Goal: Download file/media

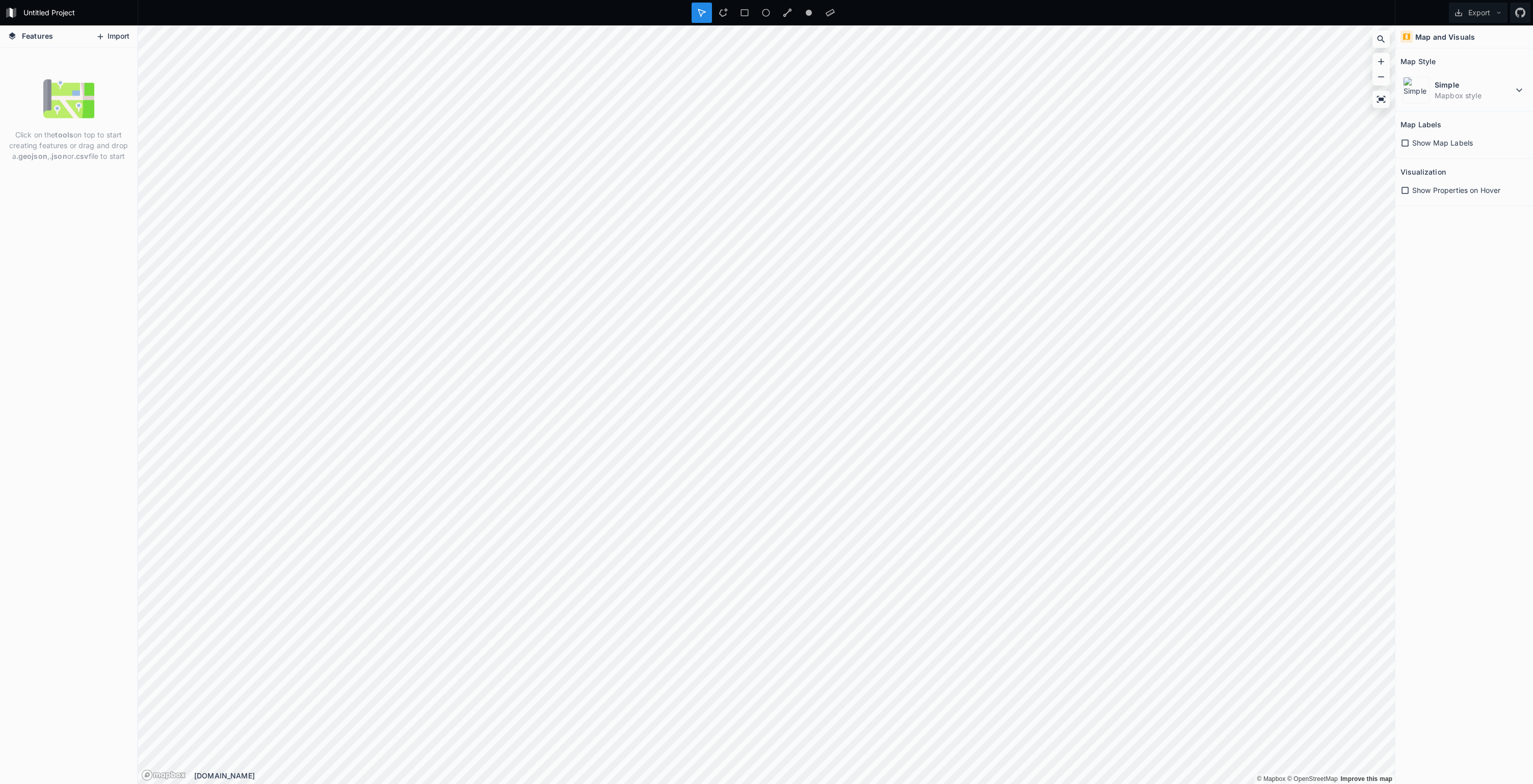
click at [103, 34] on icon at bounding box center [100, 36] width 9 height 9
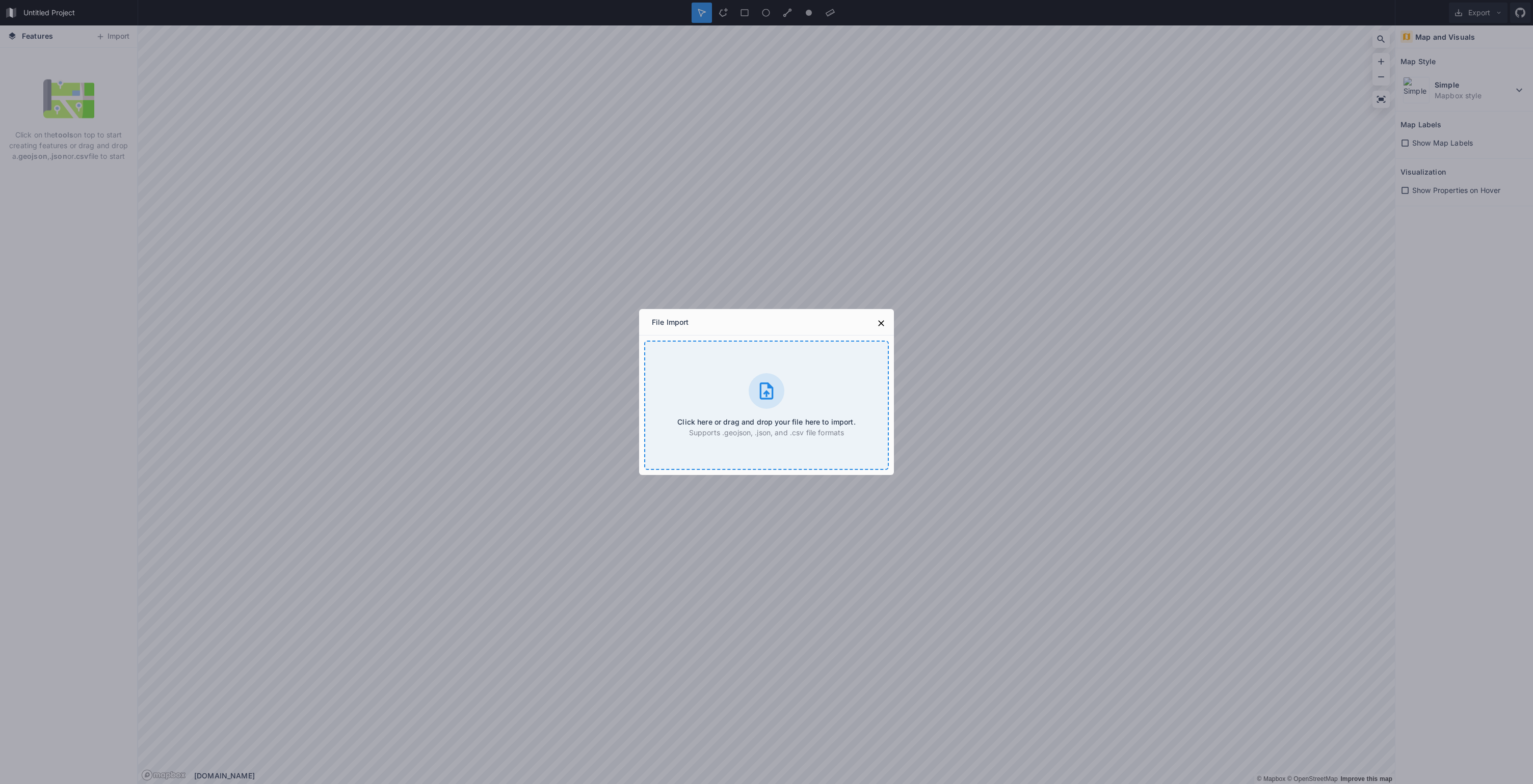
click at [761, 381] on icon at bounding box center [766, 390] width 20 height 20
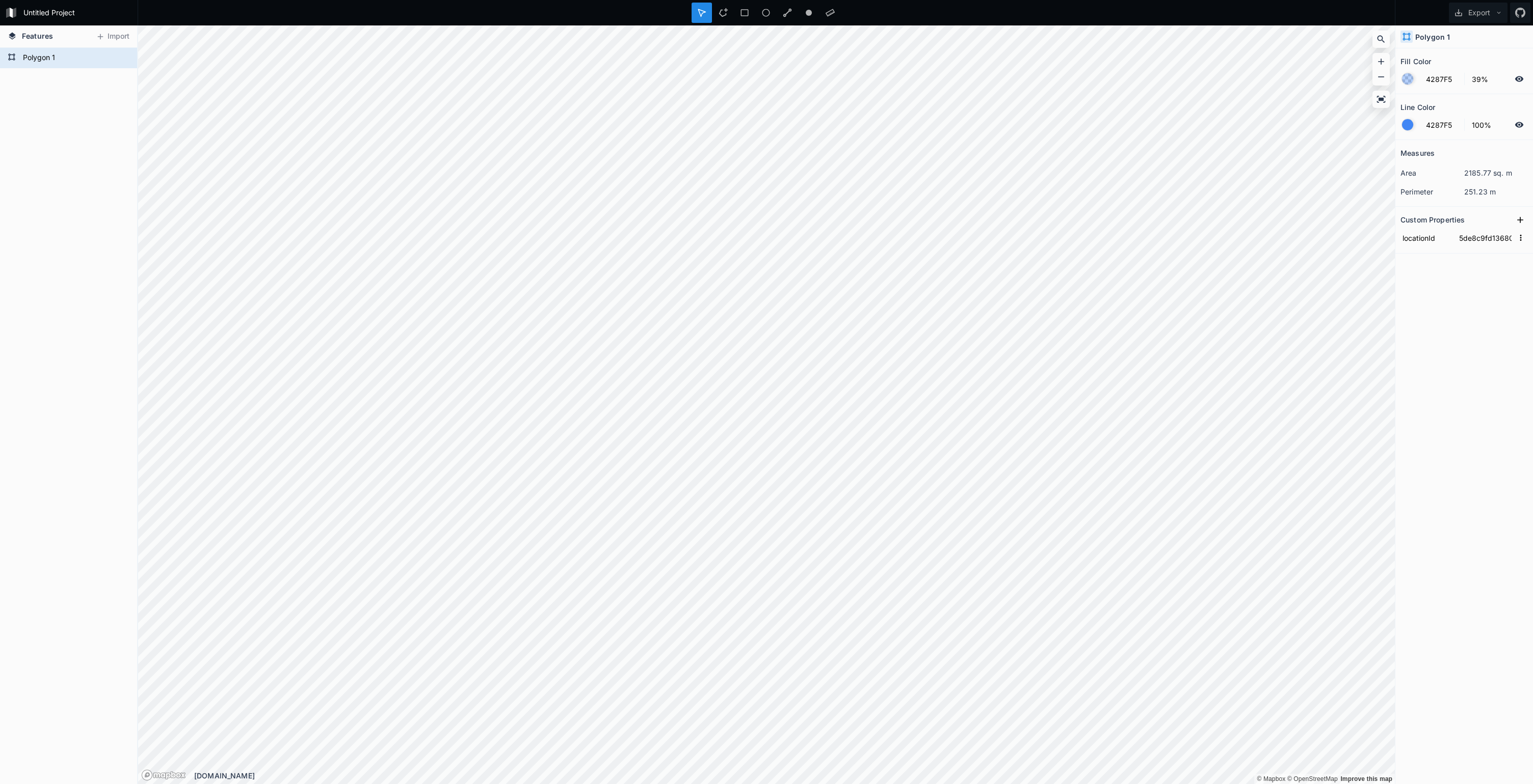
click at [1411, 123] on div at bounding box center [1407, 125] width 11 height 11
click at [1478, 126] on input "100%" at bounding box center [1487, 125] width 44 height 12
click at [1409, 125] on div at bounding box center [1407, 125] width 11 height 11
type input "98%"
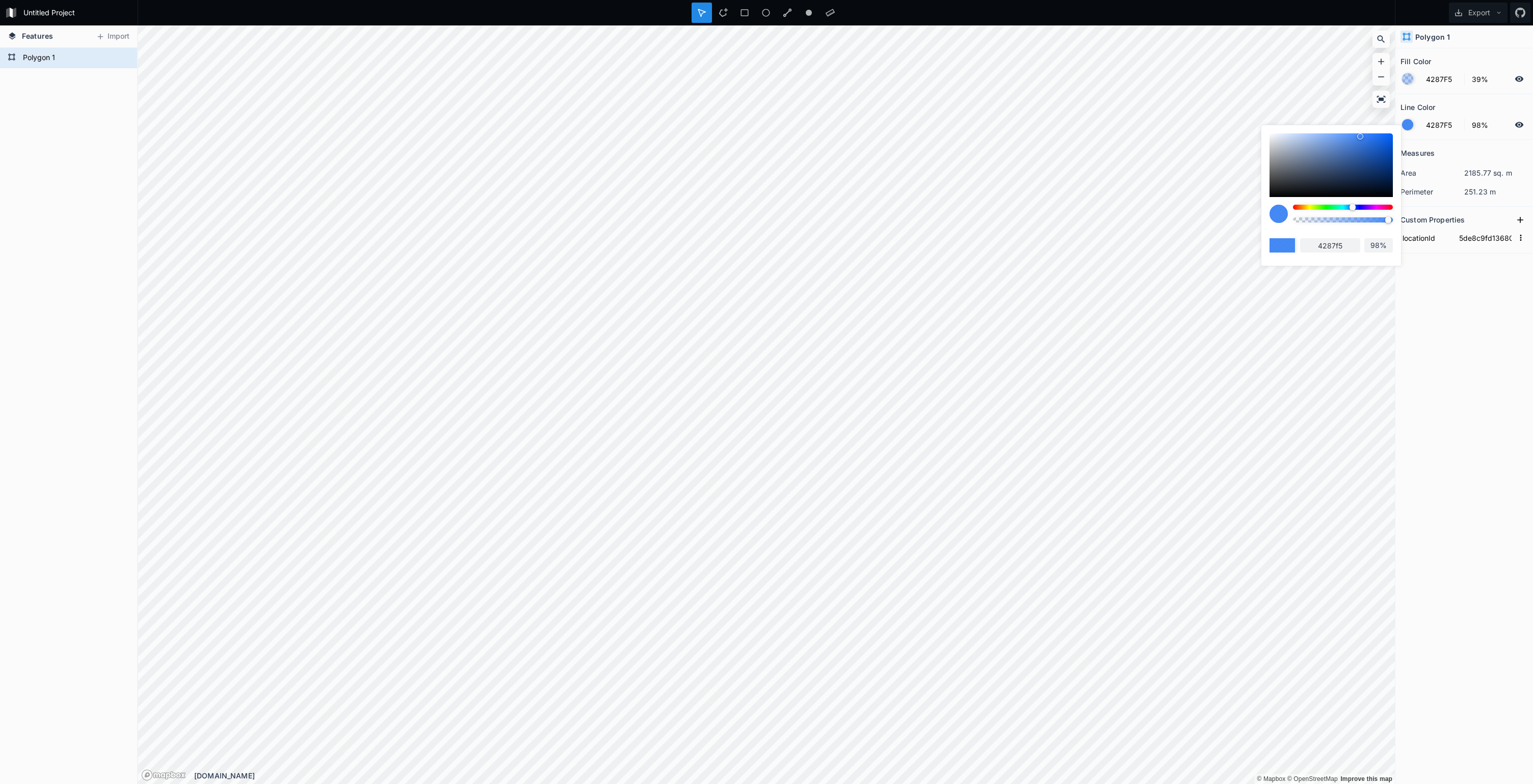
type input "97%"
type input "94%"
type input "89%"
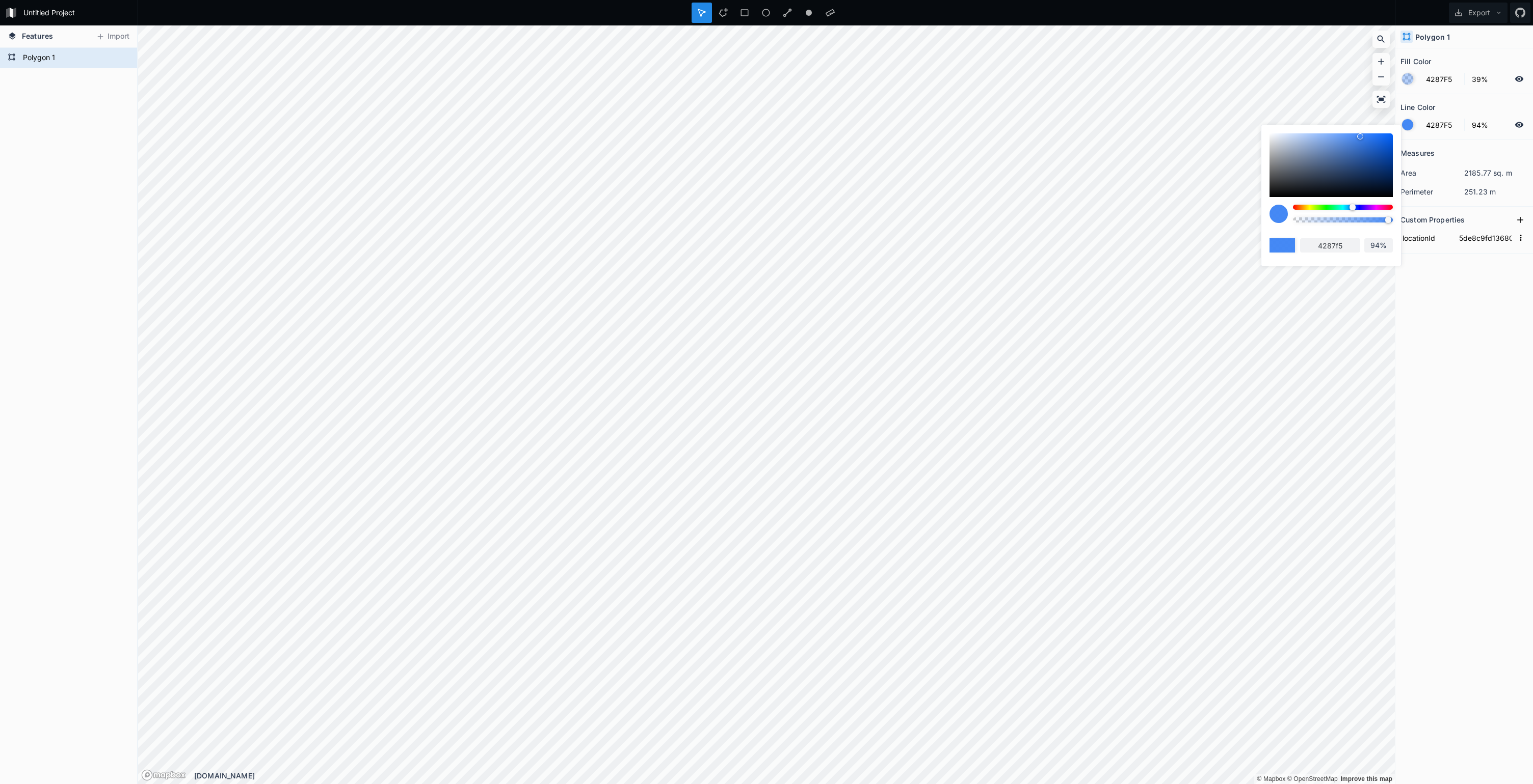
type input "89%"
type input "84%"
type input "80%"
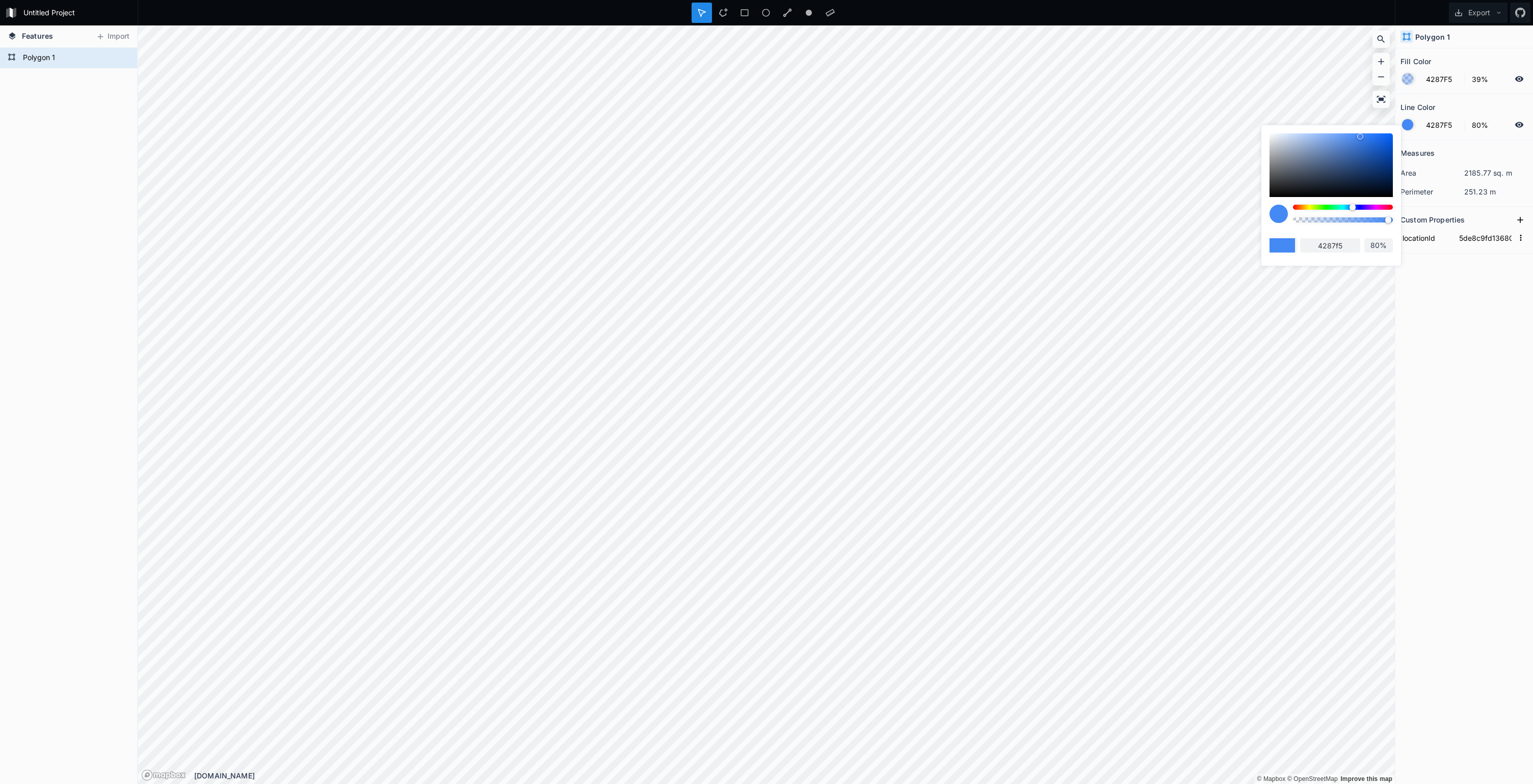
type input "74%"
type input "69%"
type input "67%"
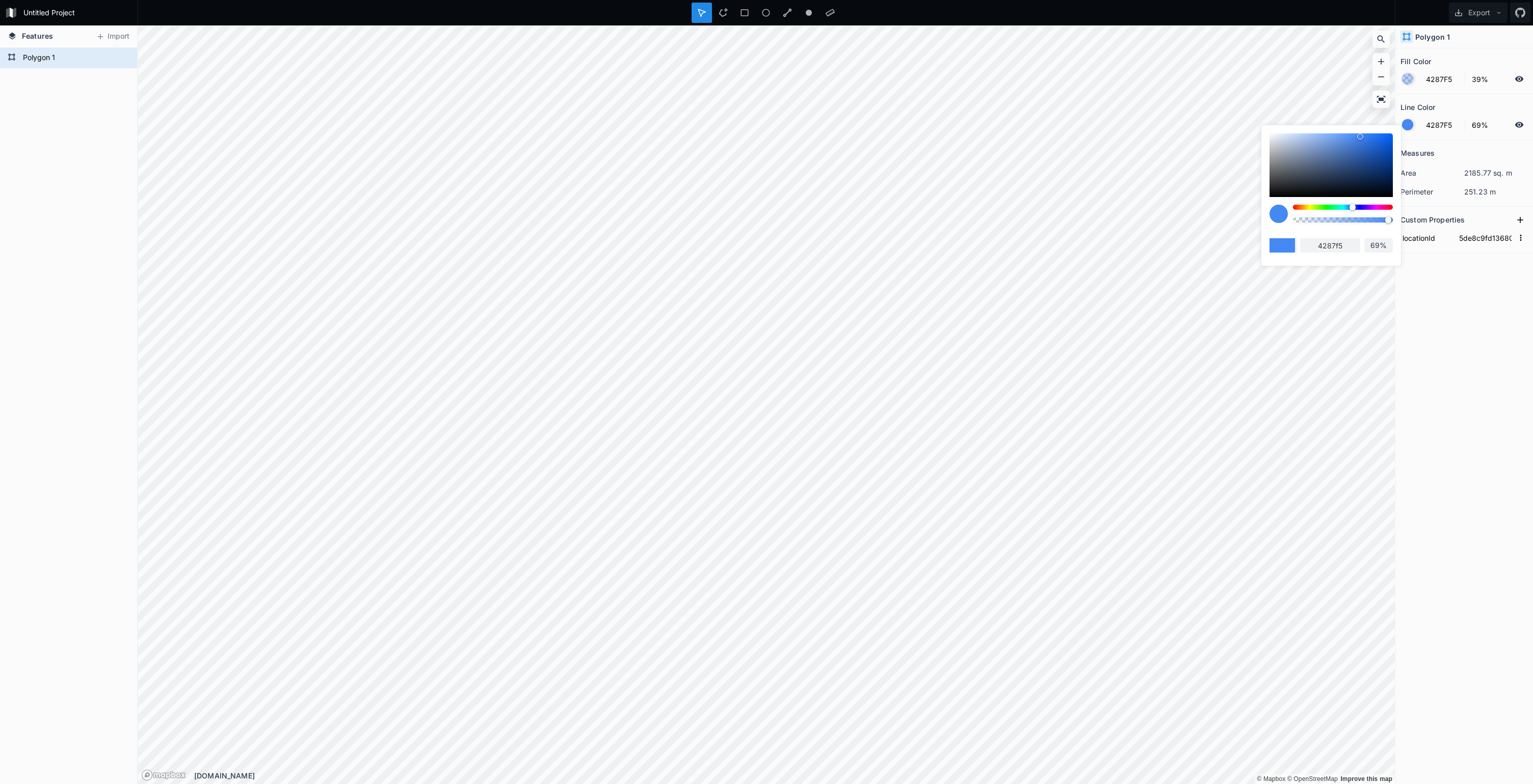
type input "67%"
type input "65%"
type input "63%"
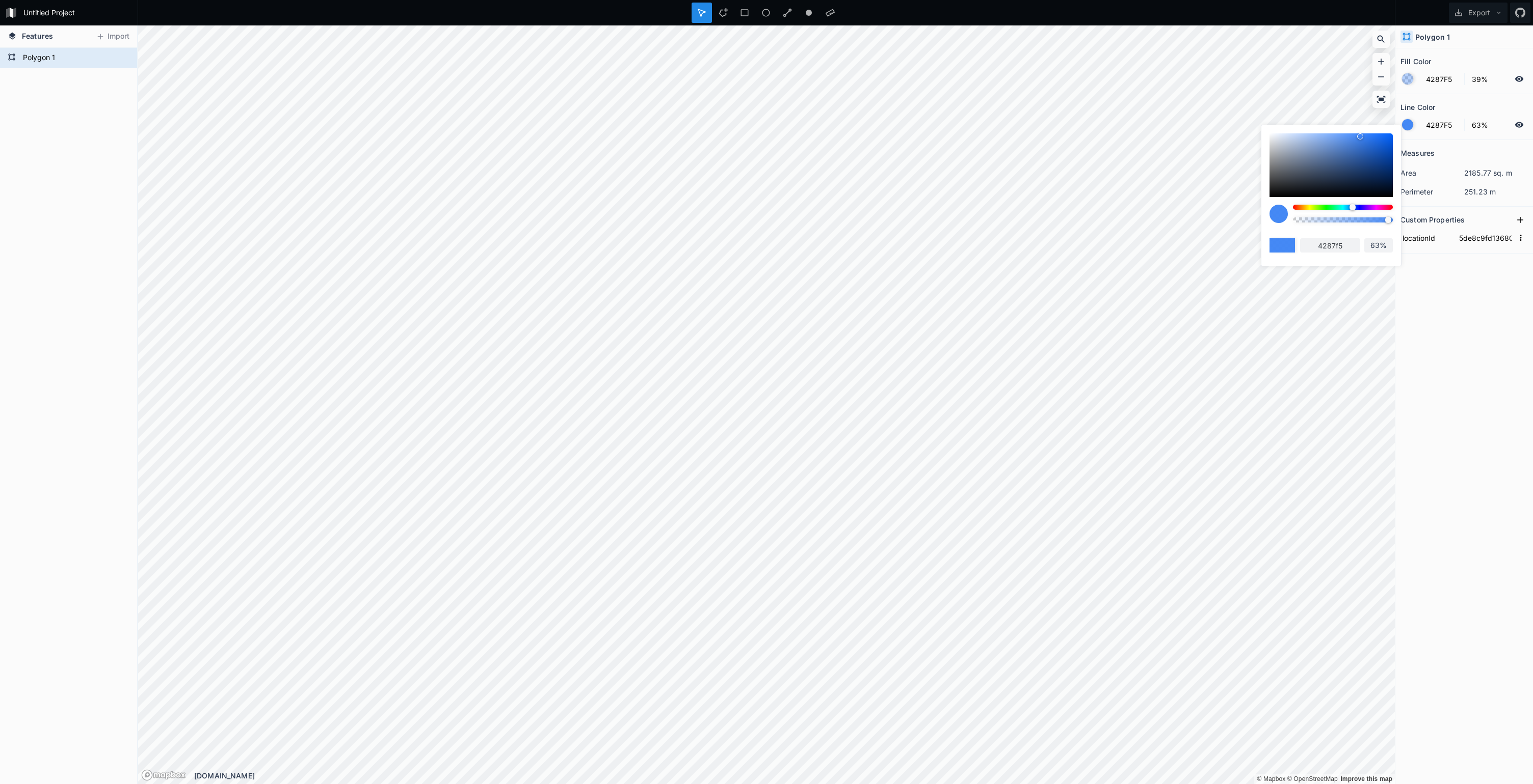
type input "62%"
type input "61%"
type input "60%"
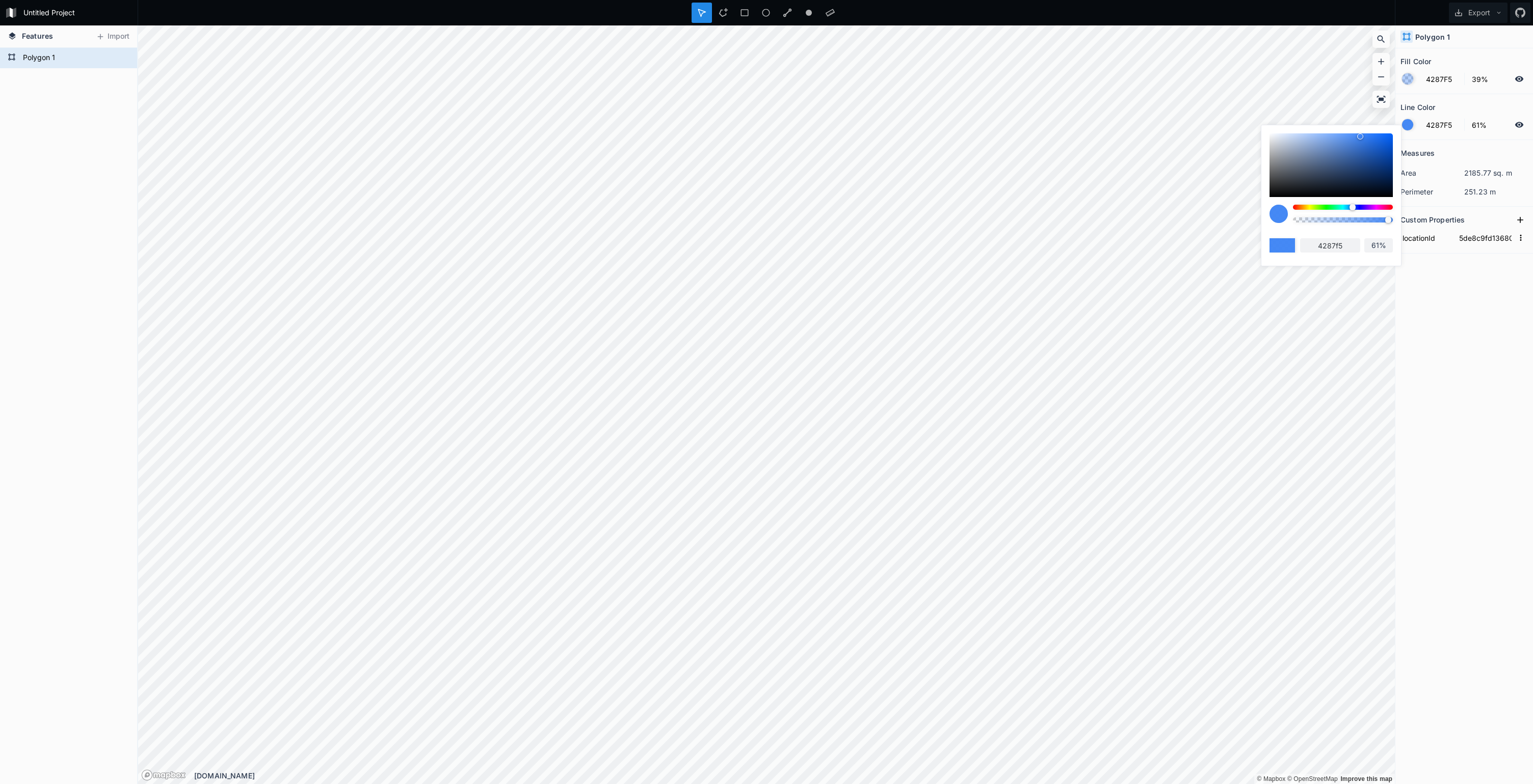
type input "60%"
type input "59%"
type input "58%"
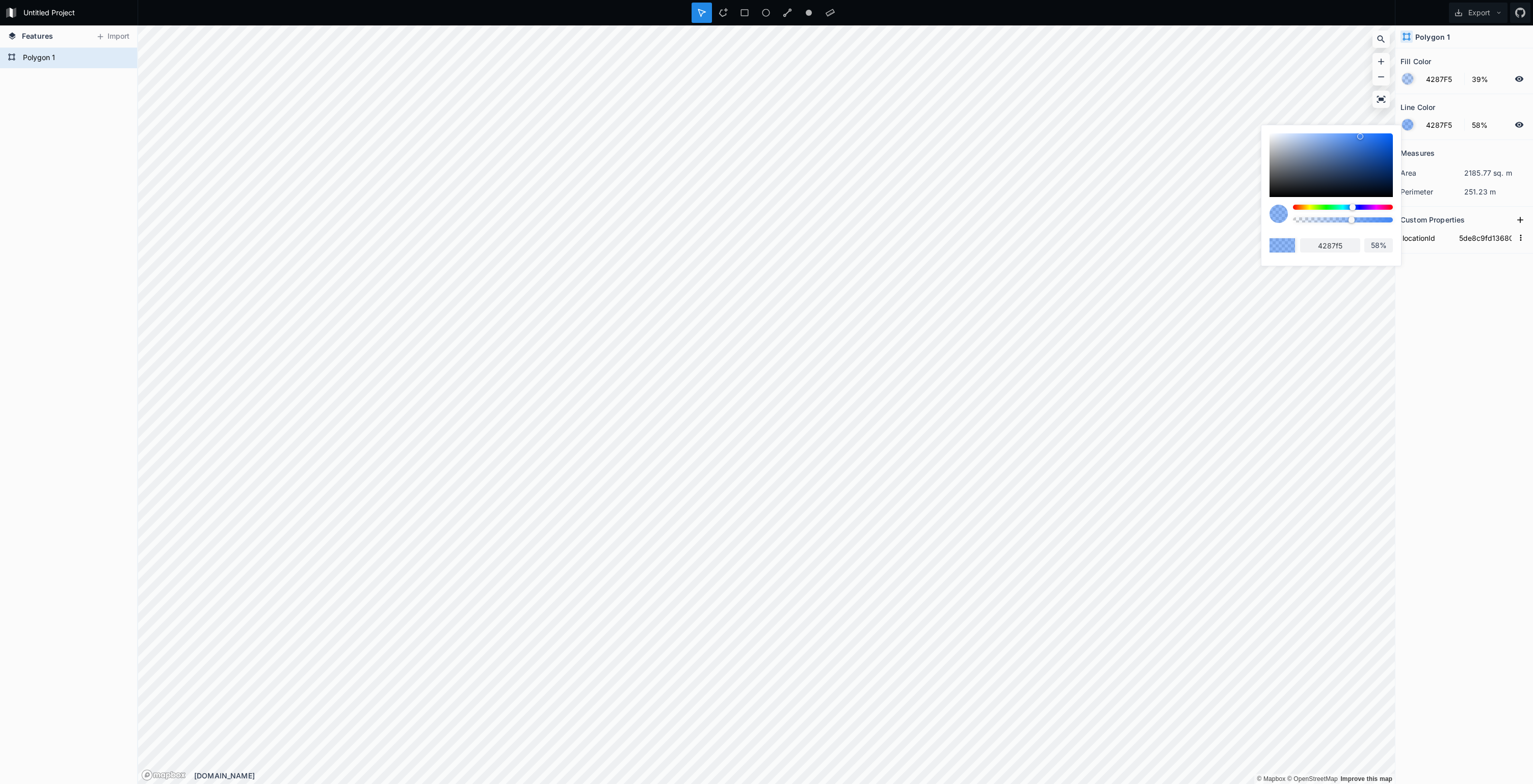
type input "57%"
type input "56%"
type input "55%"
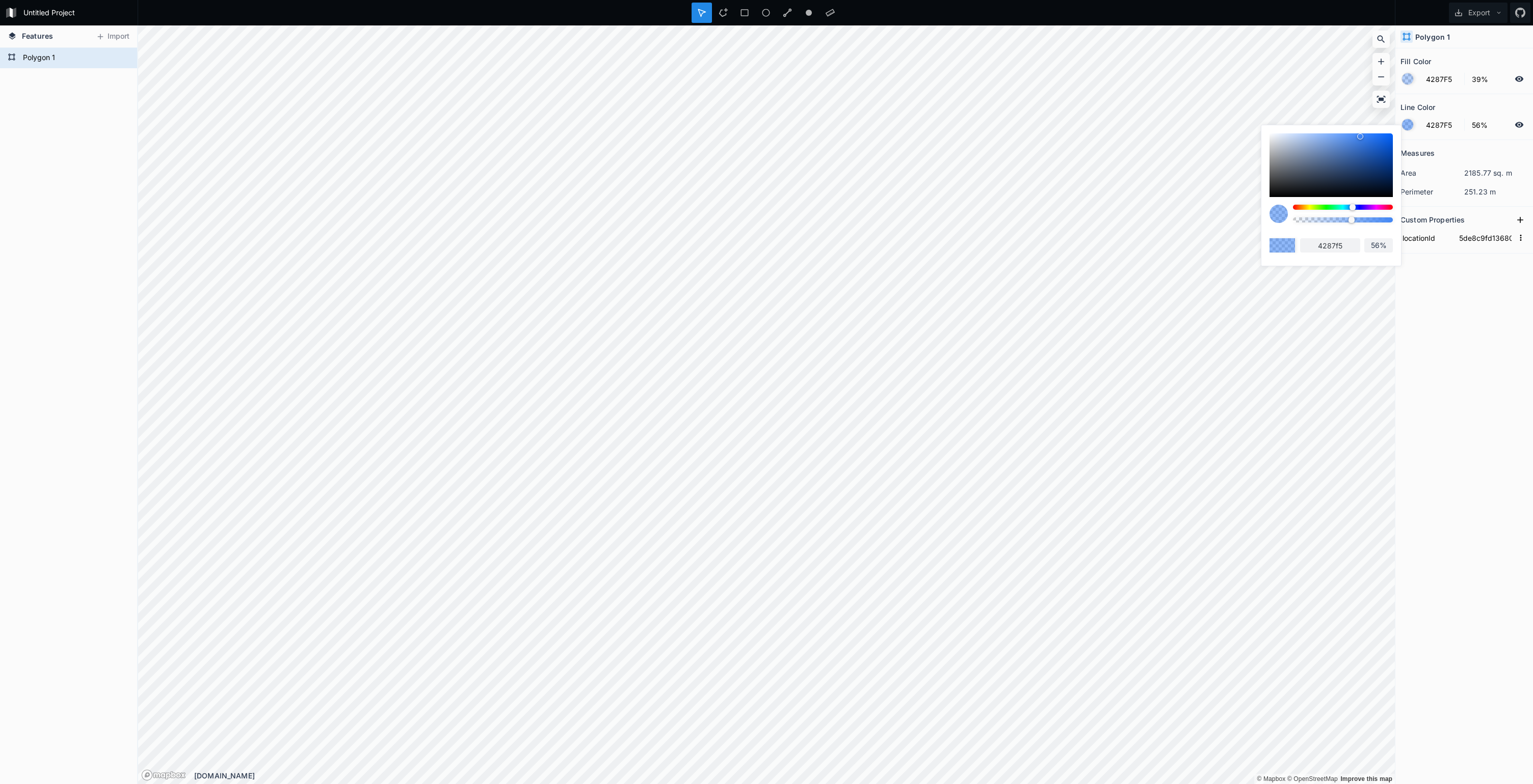
type input "55%"
type input "54%"
type input "48%"
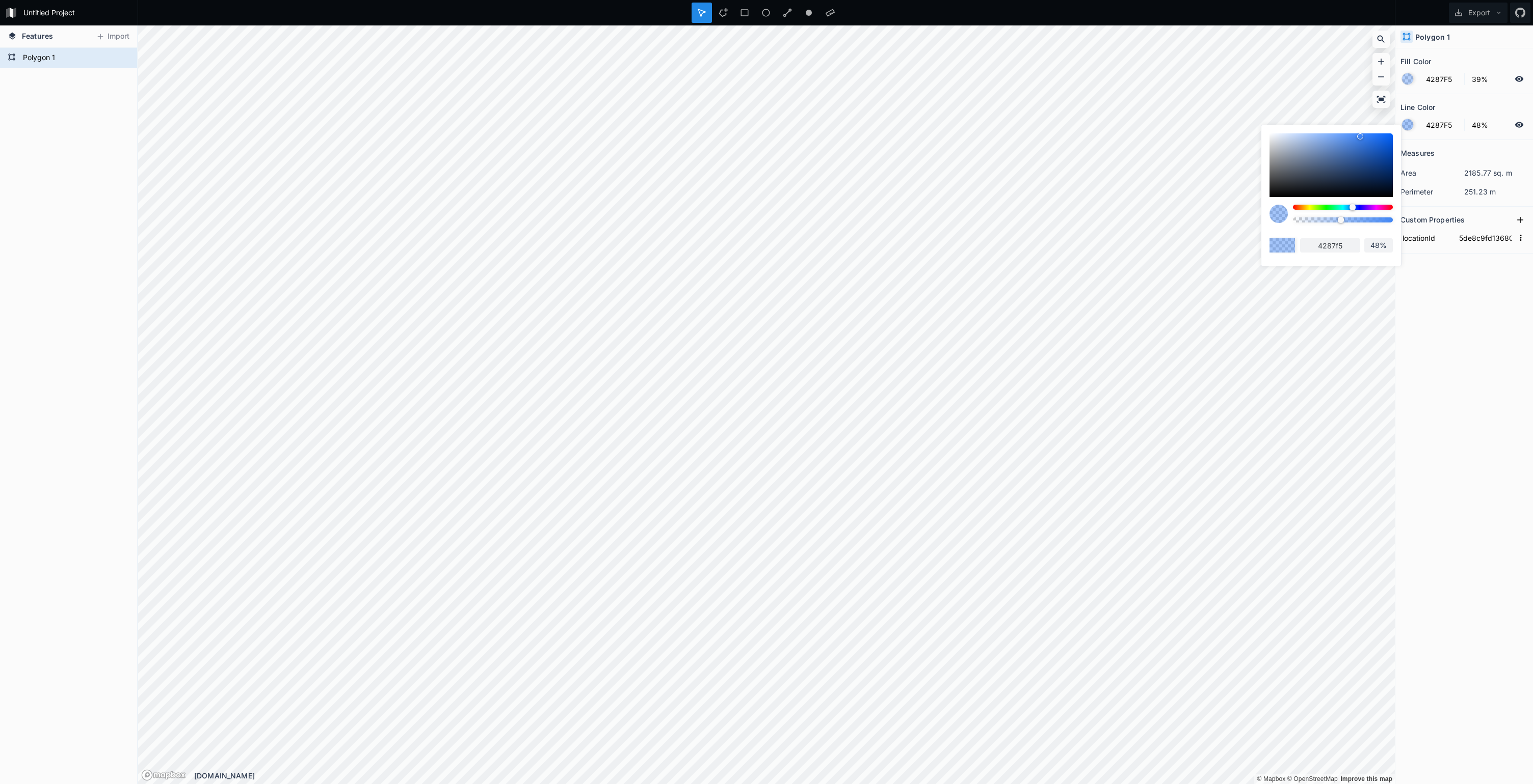
type input "46%"
type input "44%"
type input "42%"
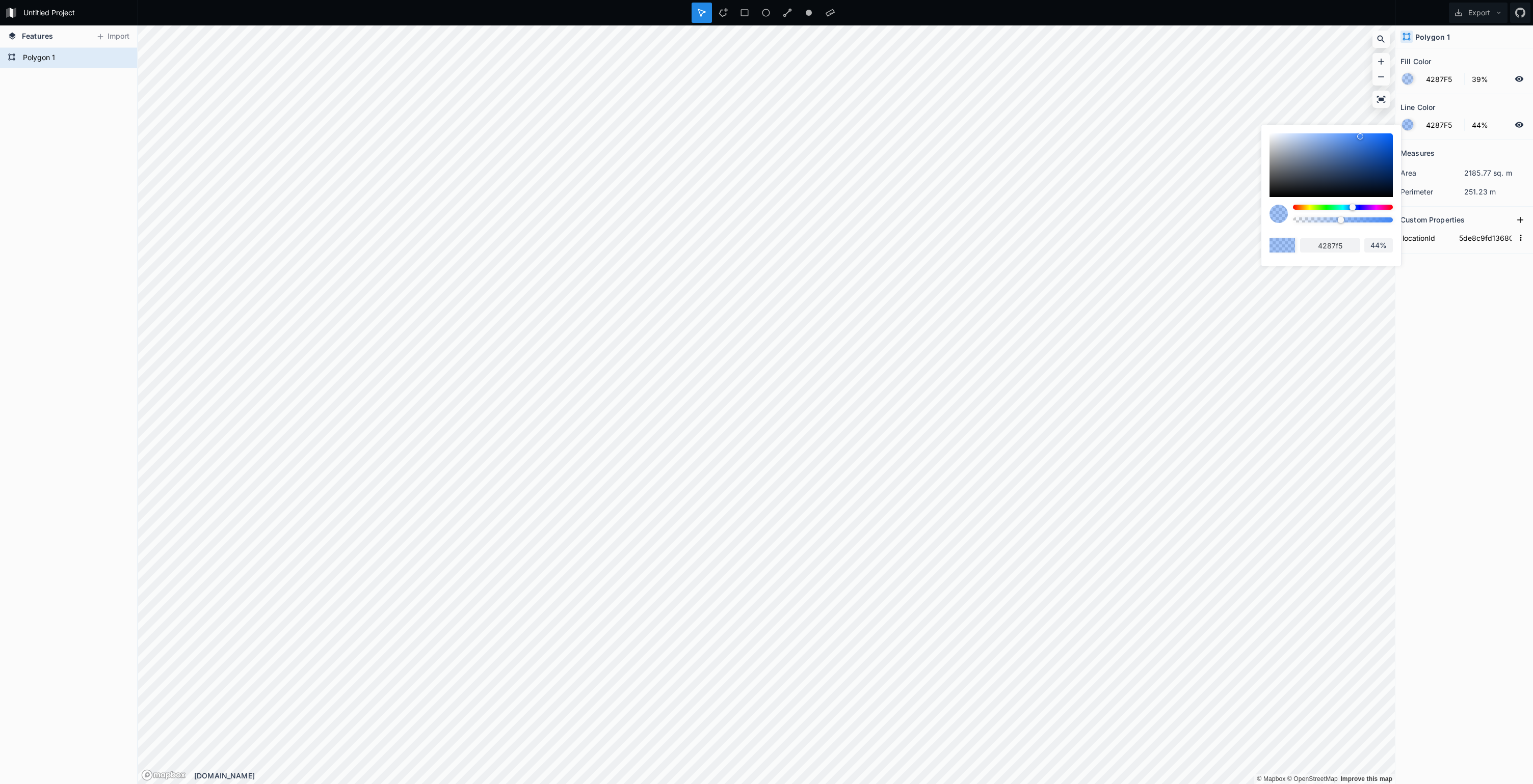
type input "42%"
type input "41%"
type input "40%"
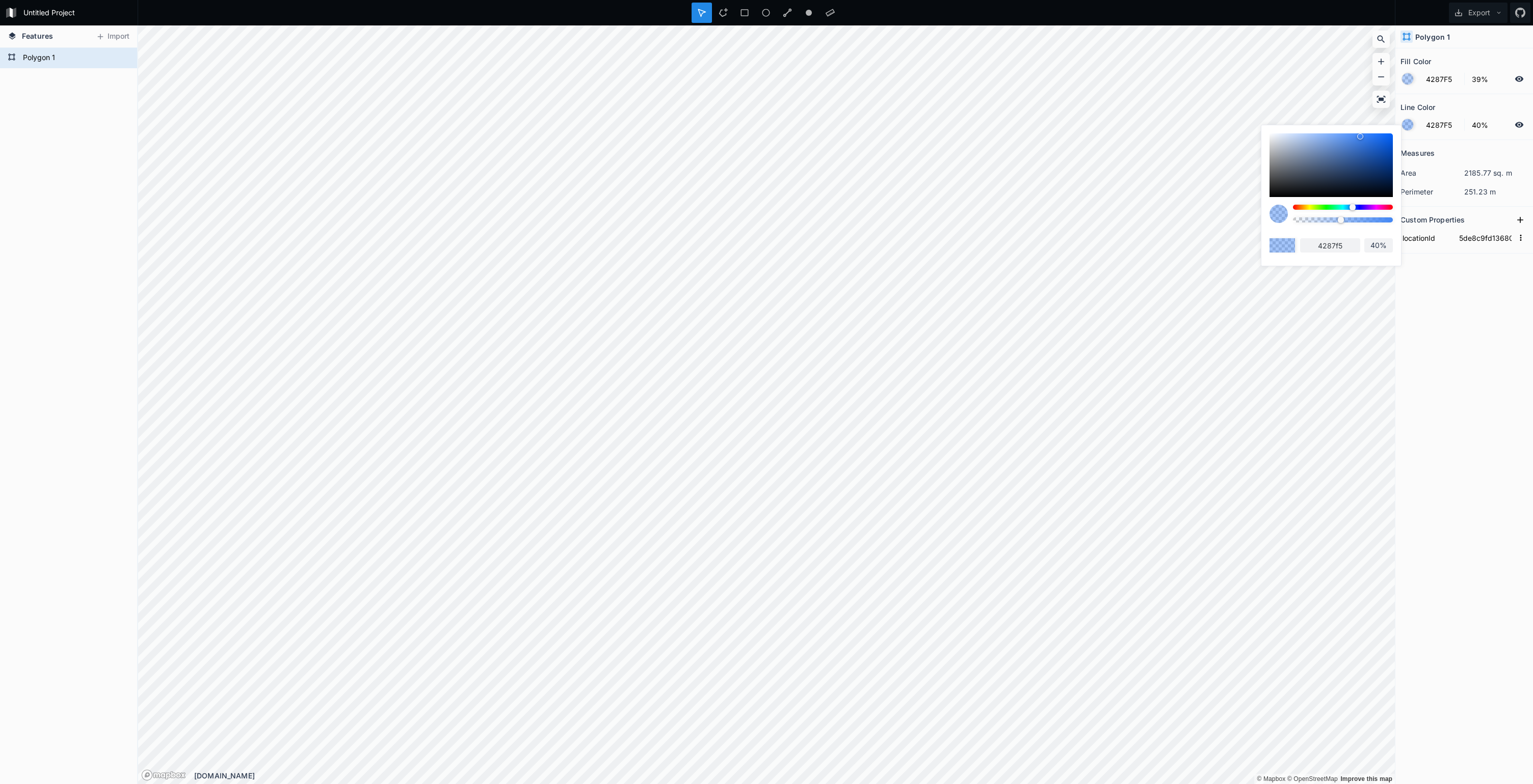
type input "39%"
type input "38%"
type input "37%"
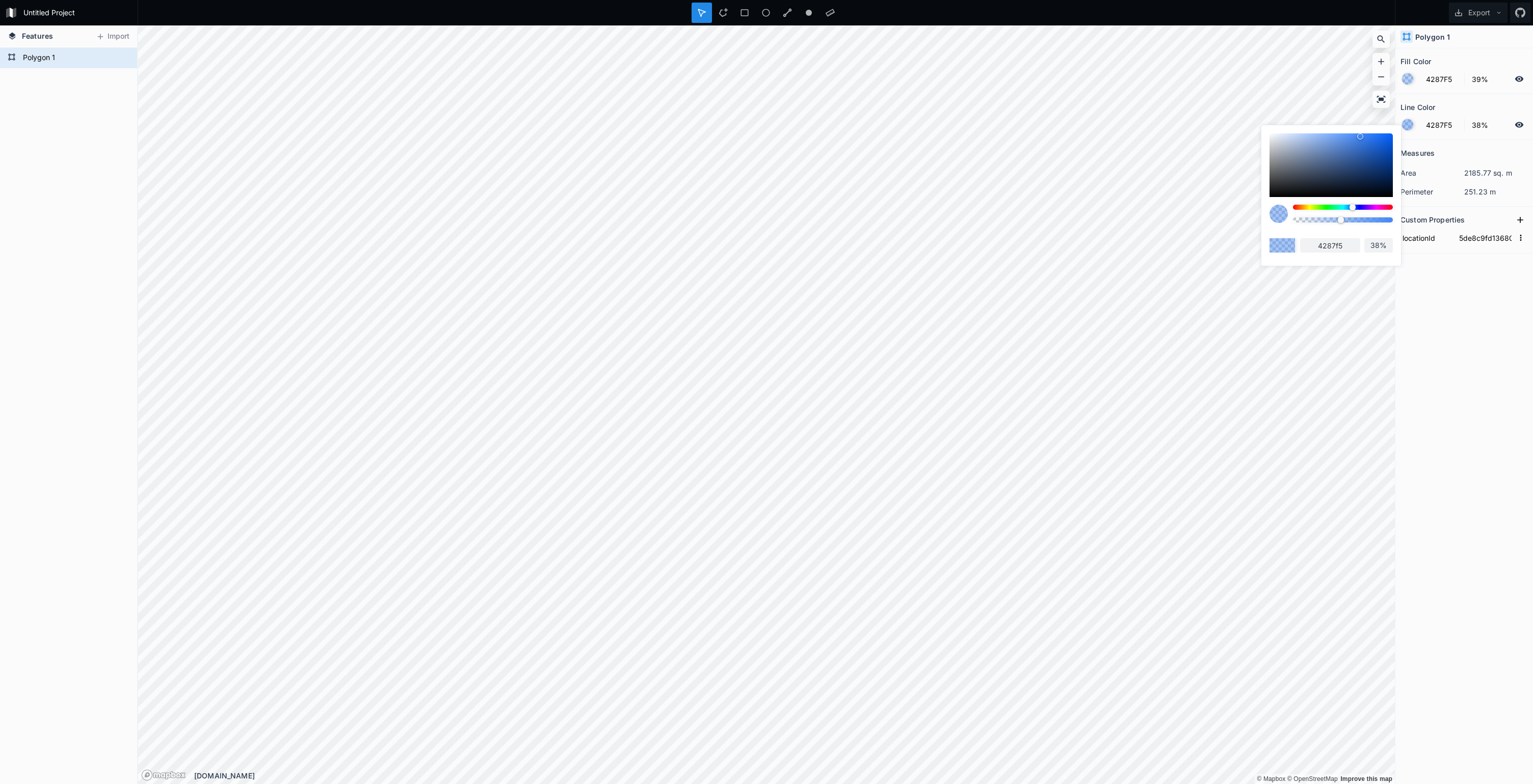
type input "37%"
type input "35%"
type input "34%"
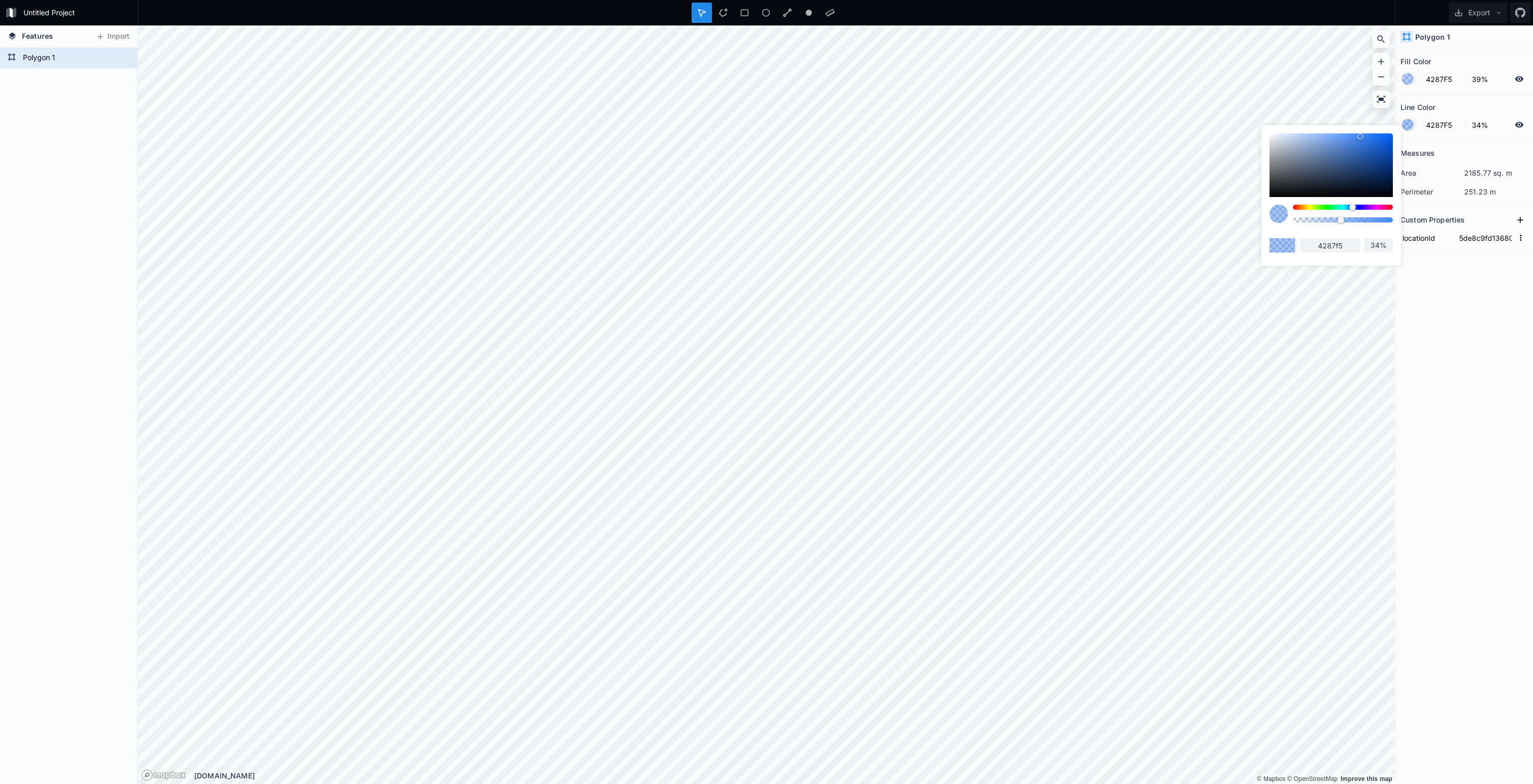
type input "33%"
type input "32%"
type input "30%"
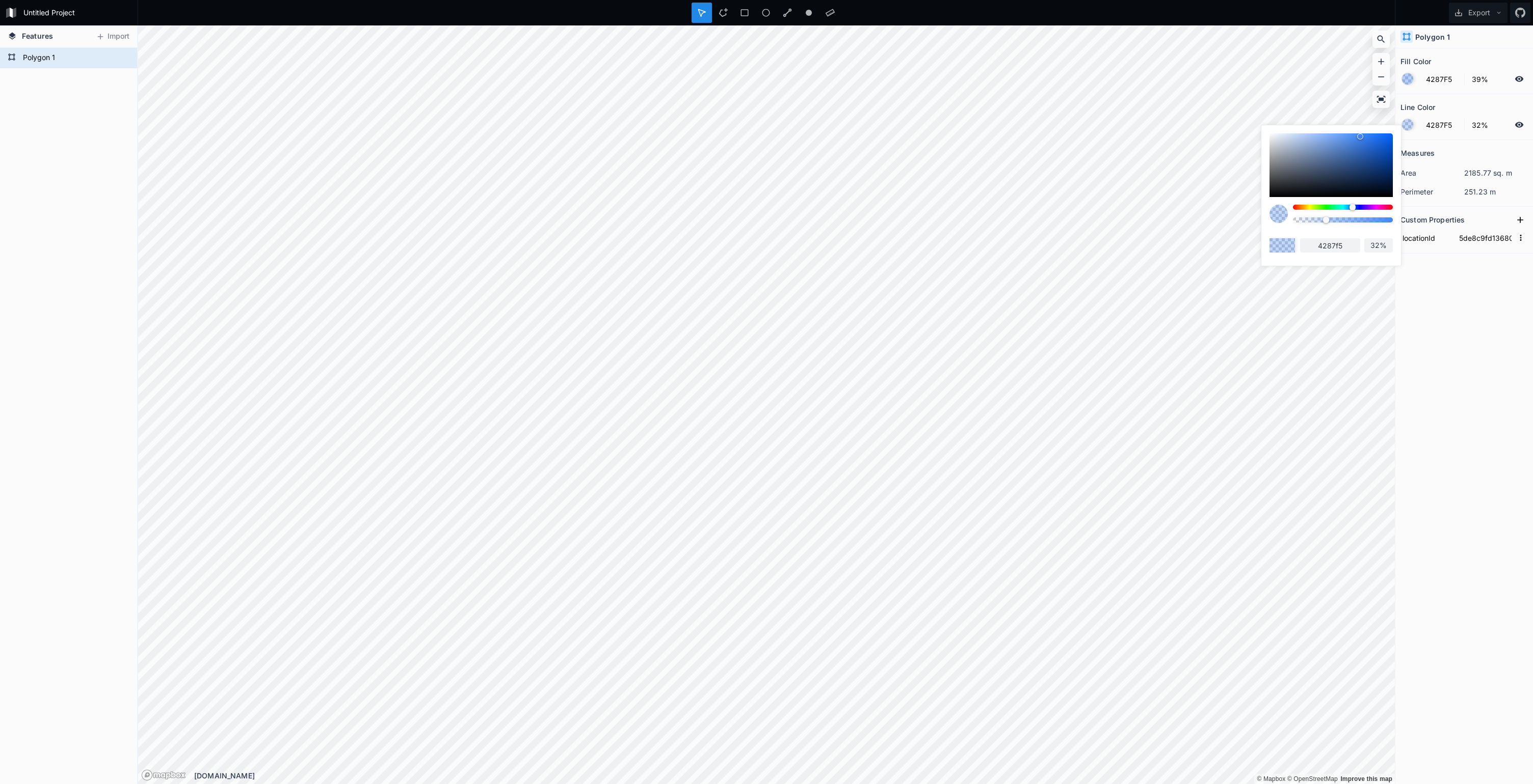
type input "30%"
type input "29%"
type input "28%"
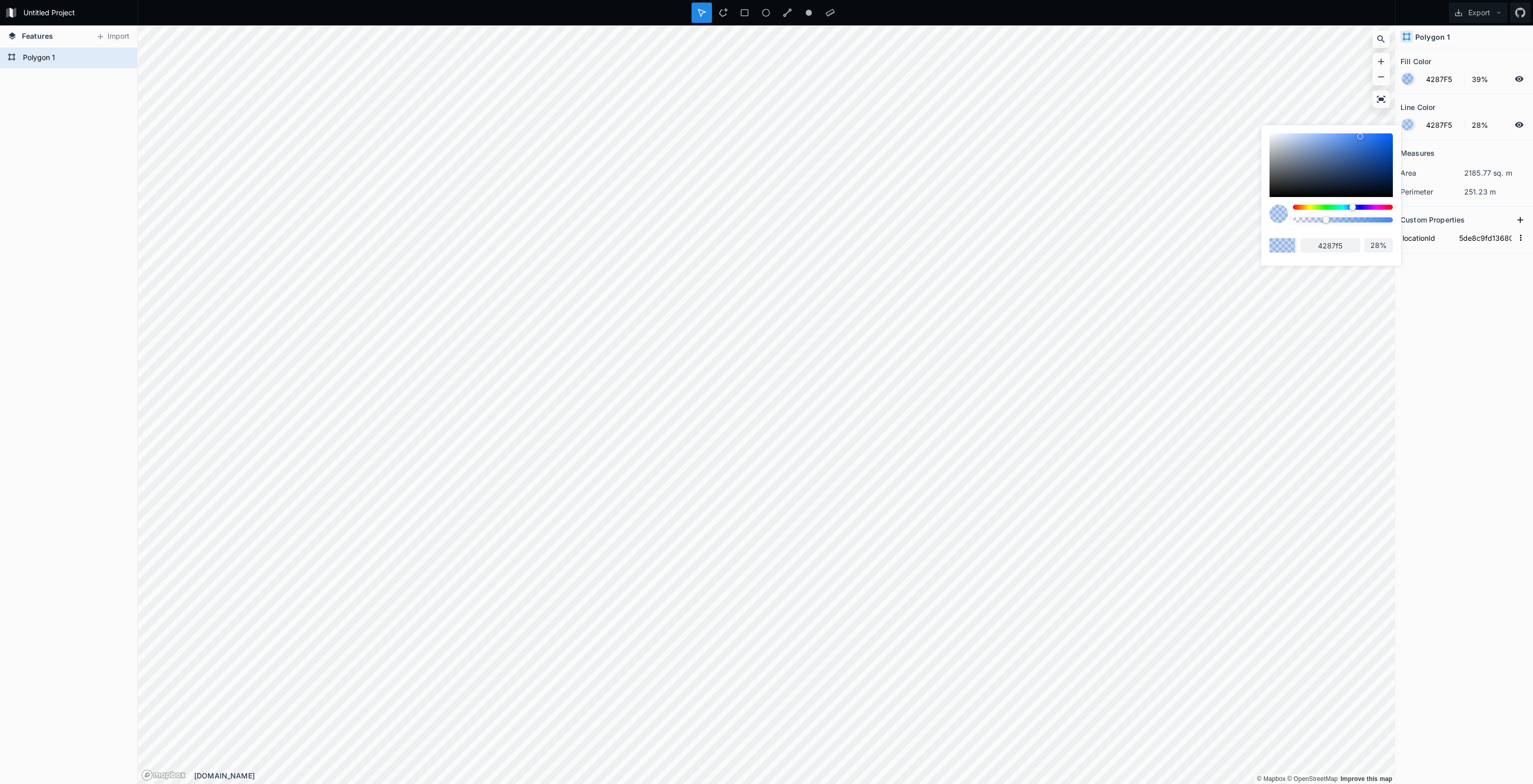
type input "27%"
type input "26%"
type input "25%"
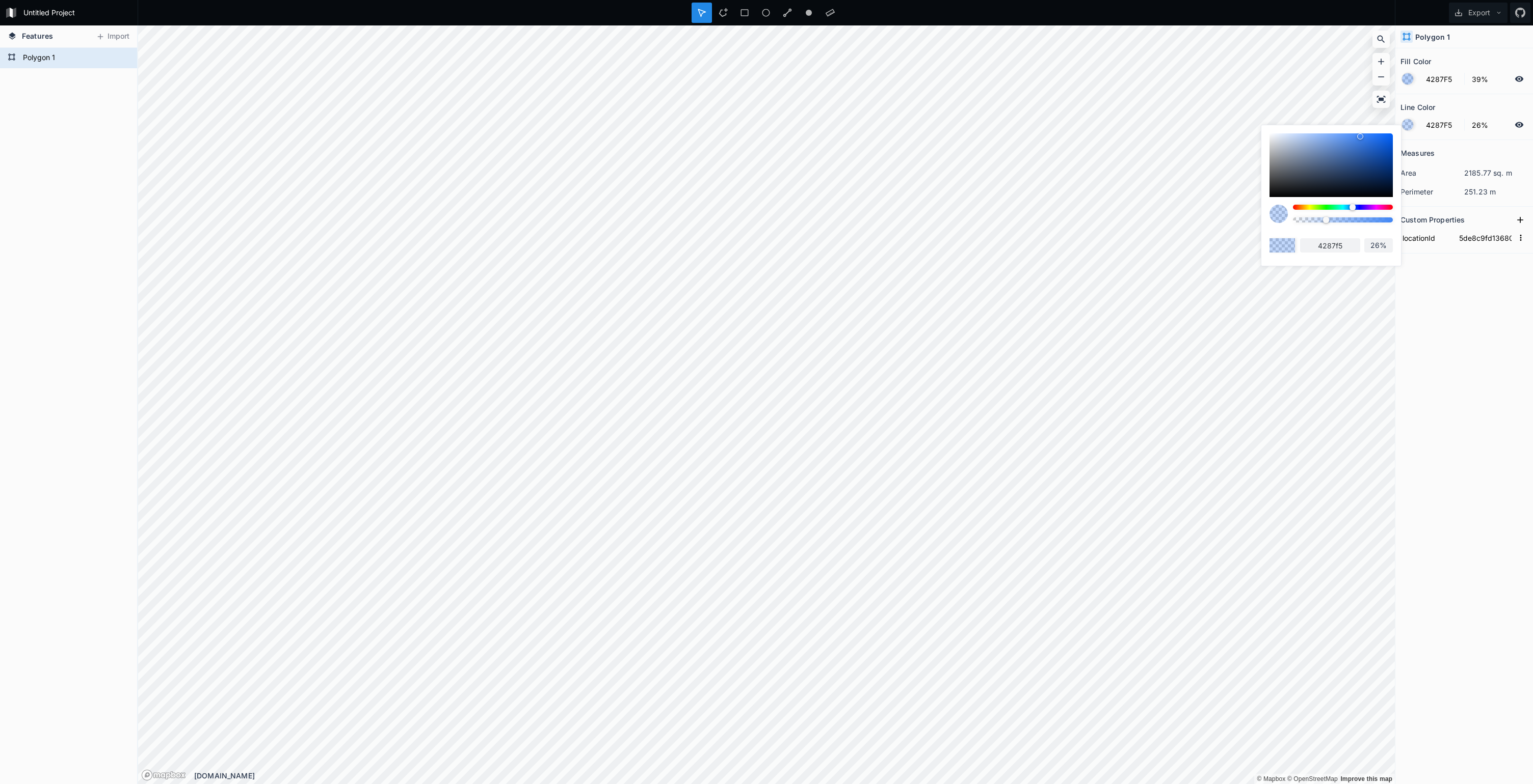
type input "25%"
type input "23%"
type input "21%"
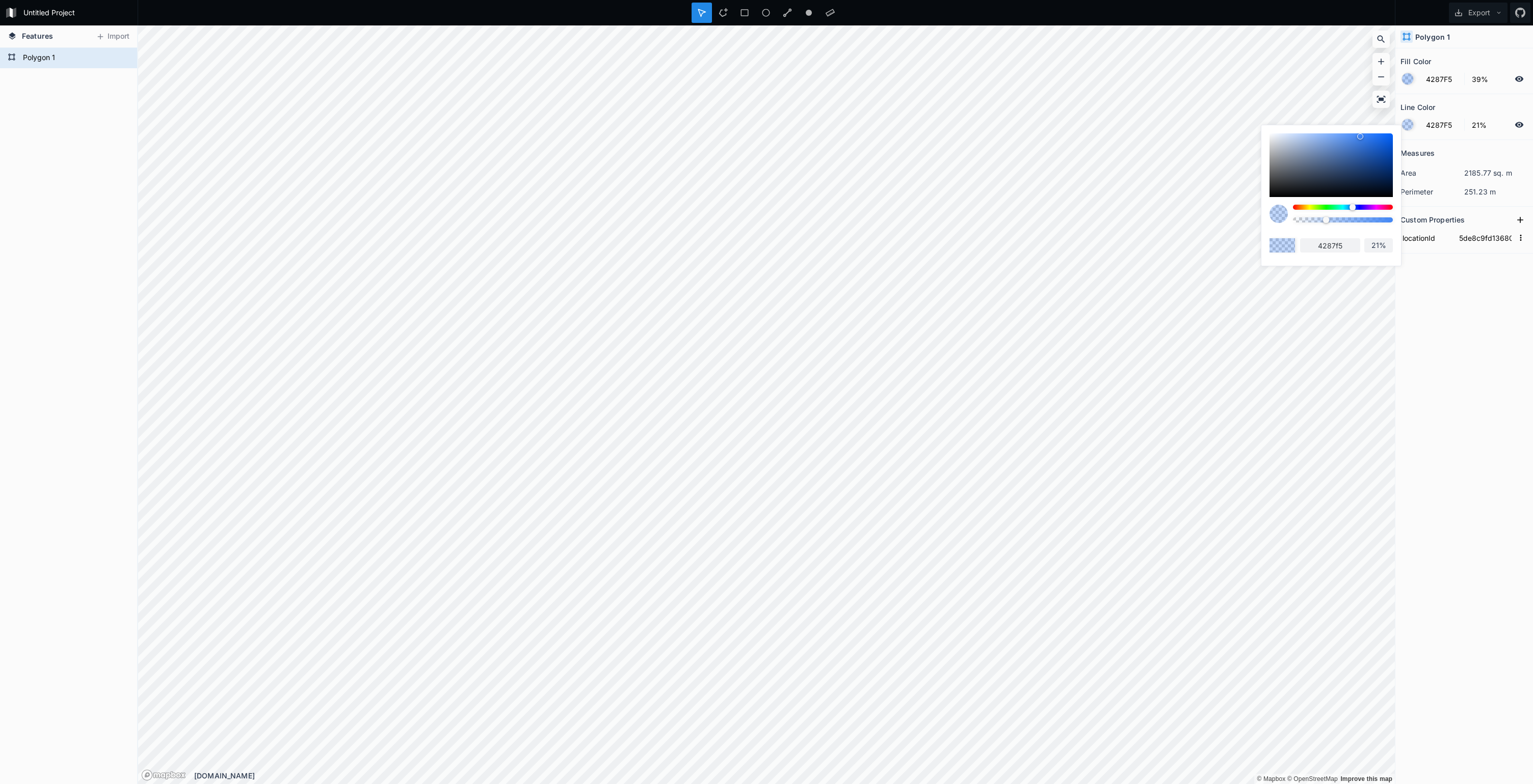
type input "19%"
type input "16%"
type input "15%"
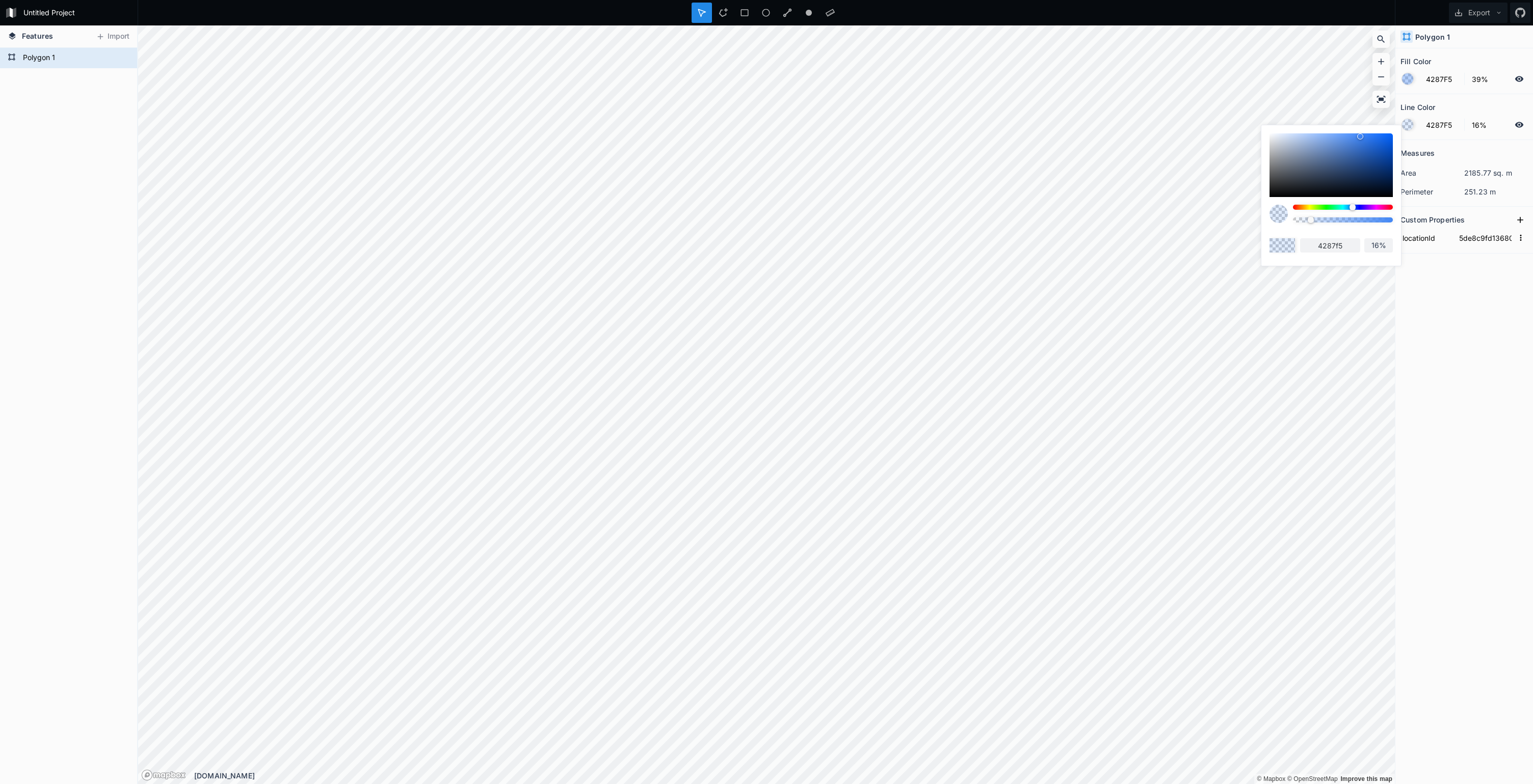
type input "15%"
type input "13%"
type input "12%"
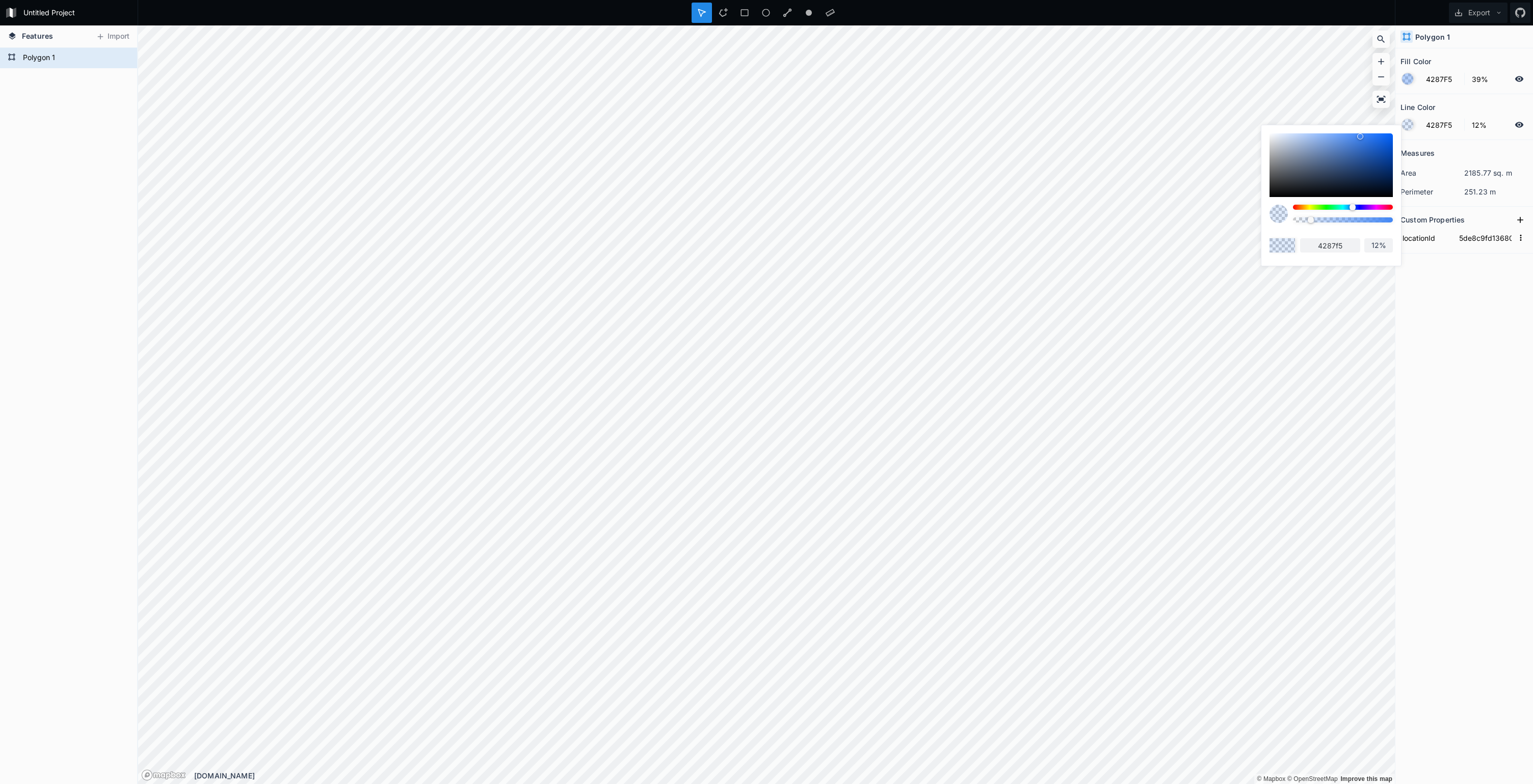
type input "11%"
type input "10%"
type input "9%"
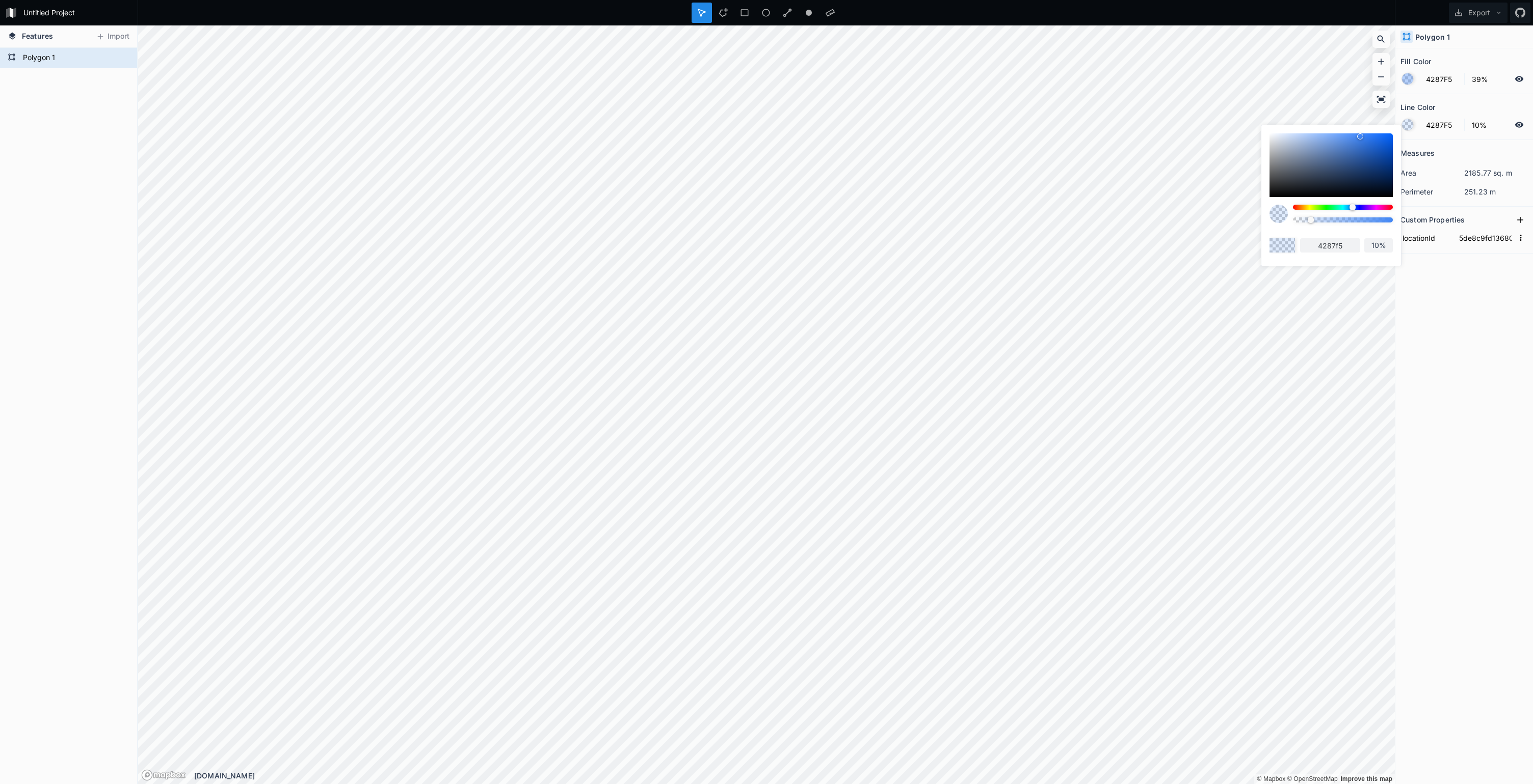
type input "9%"
type input "8%"
type input "6%"
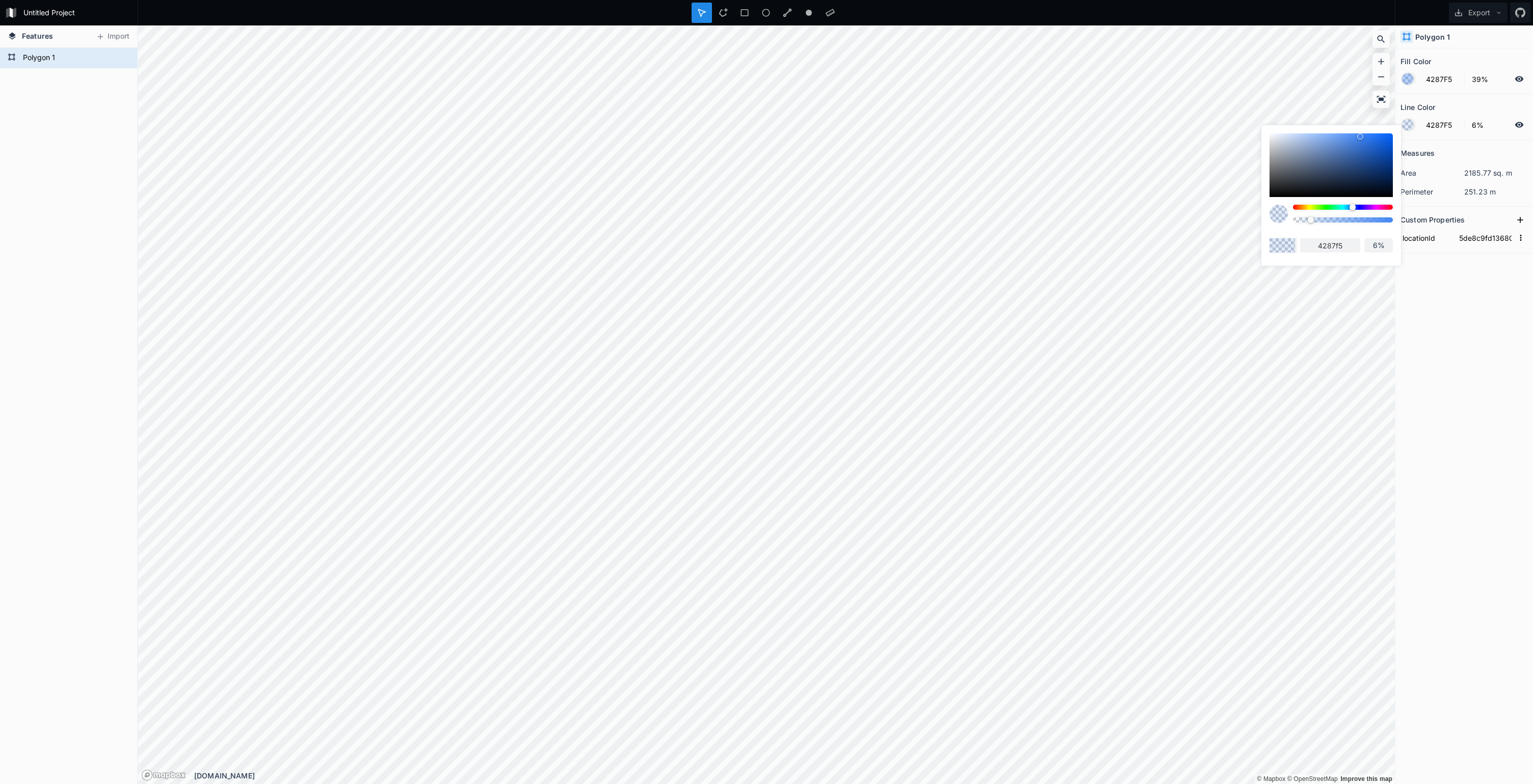
type input "5%"
type input "6%"
type input "8%"
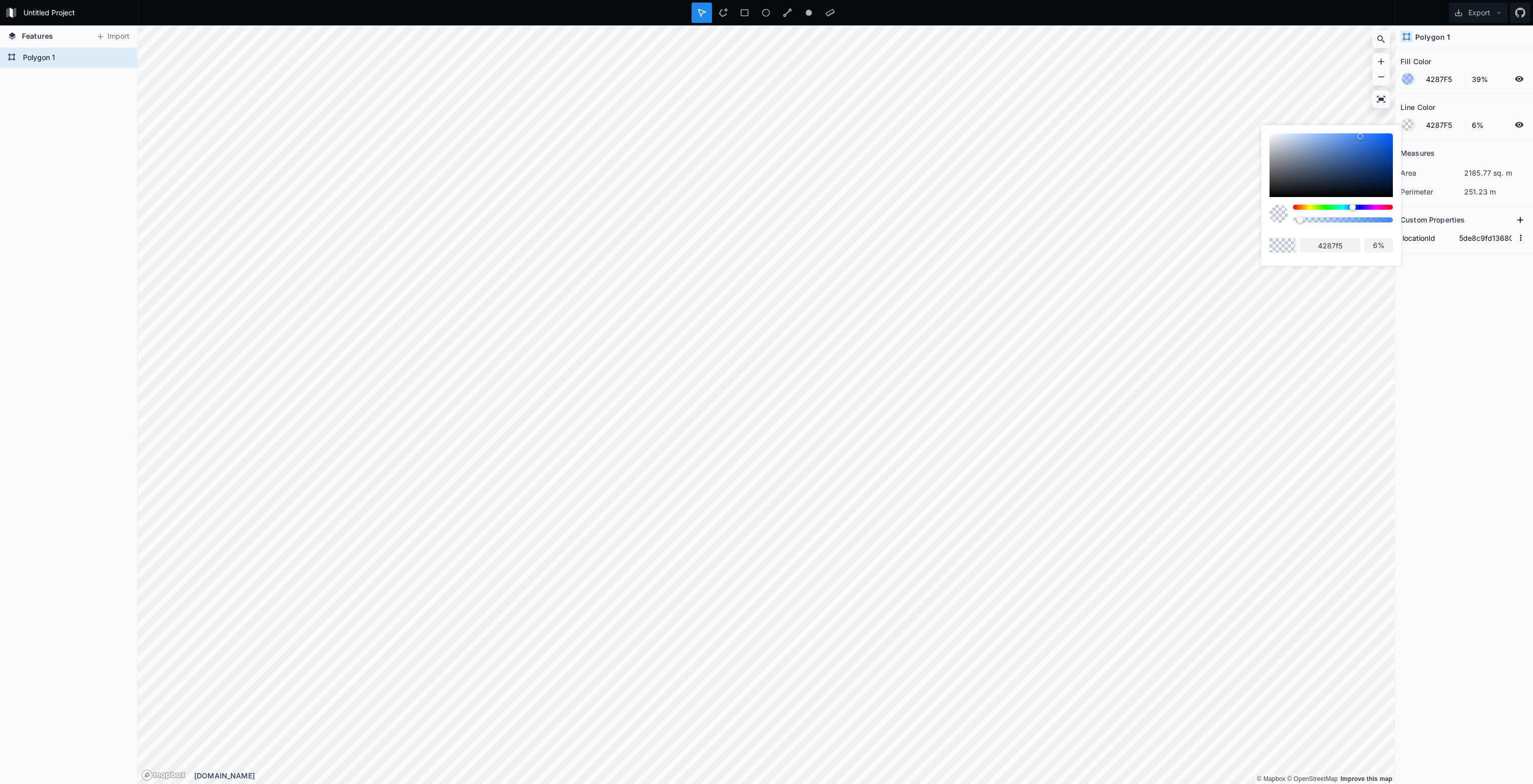
type input "8%"
type input "10%"
type input "16%"
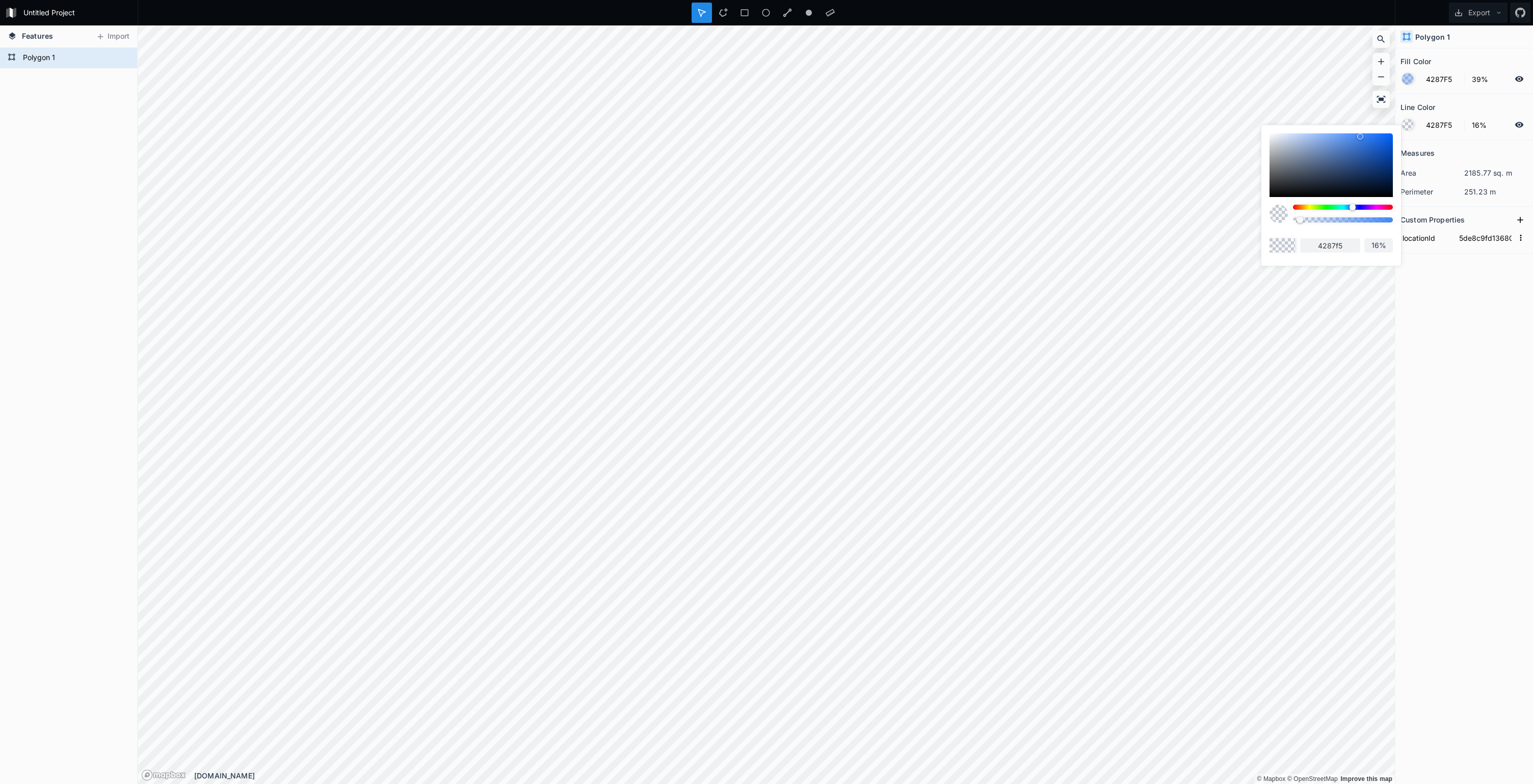
type input "18%"
type input "20%"
type input "22%"
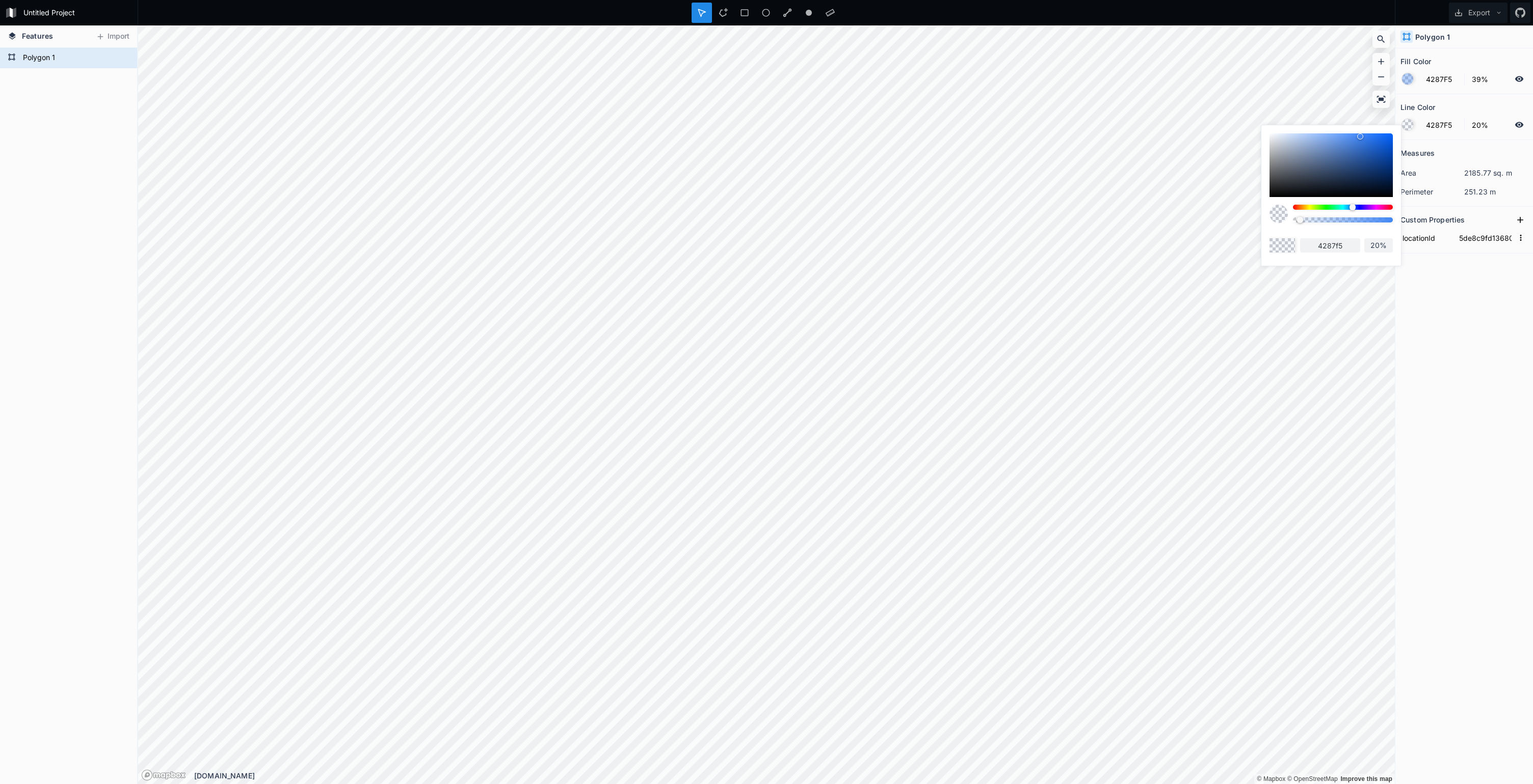
type input "22%"
type input "24%"
type input "26%"
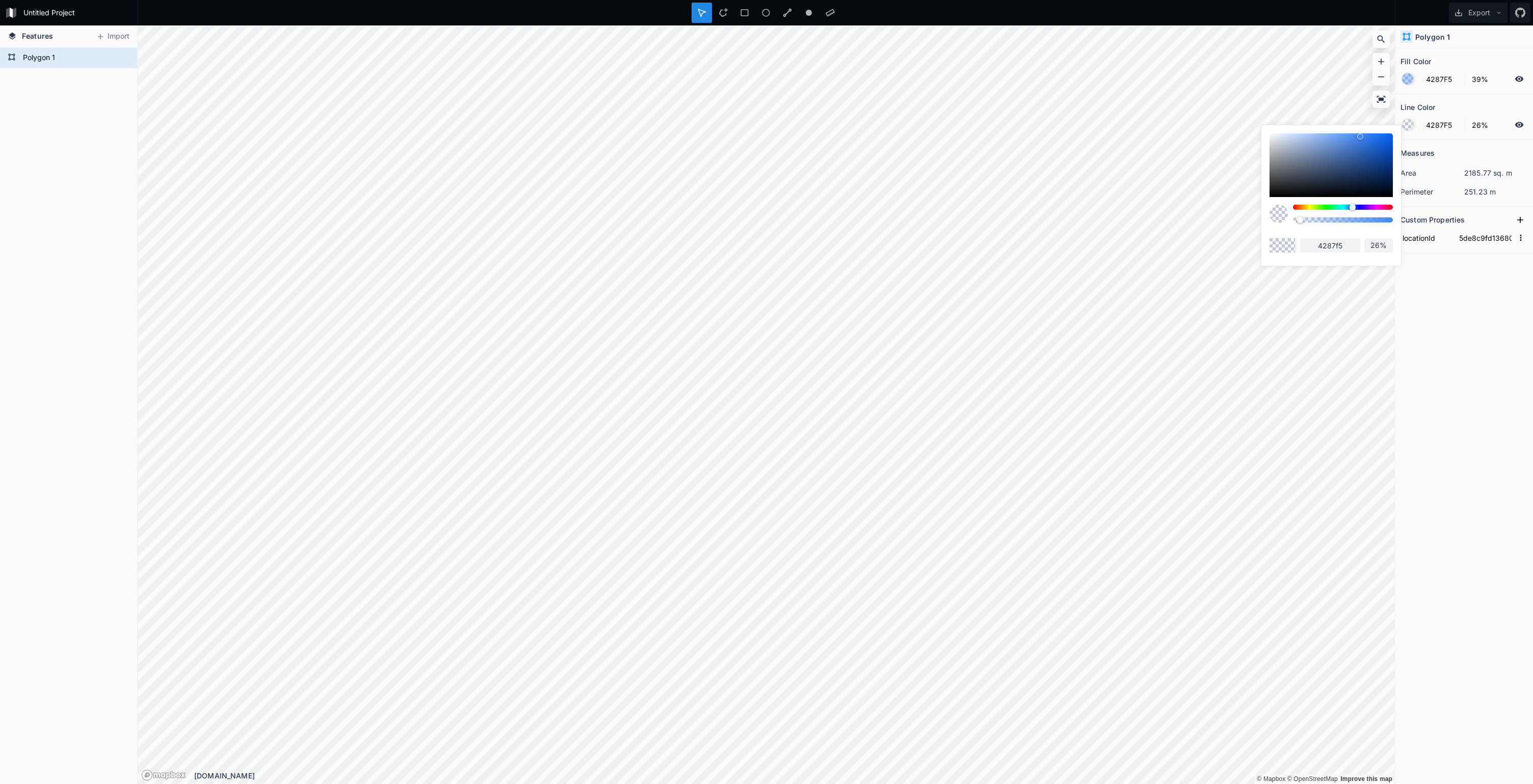
type input "27%"
type input "28%"
type input "29%"
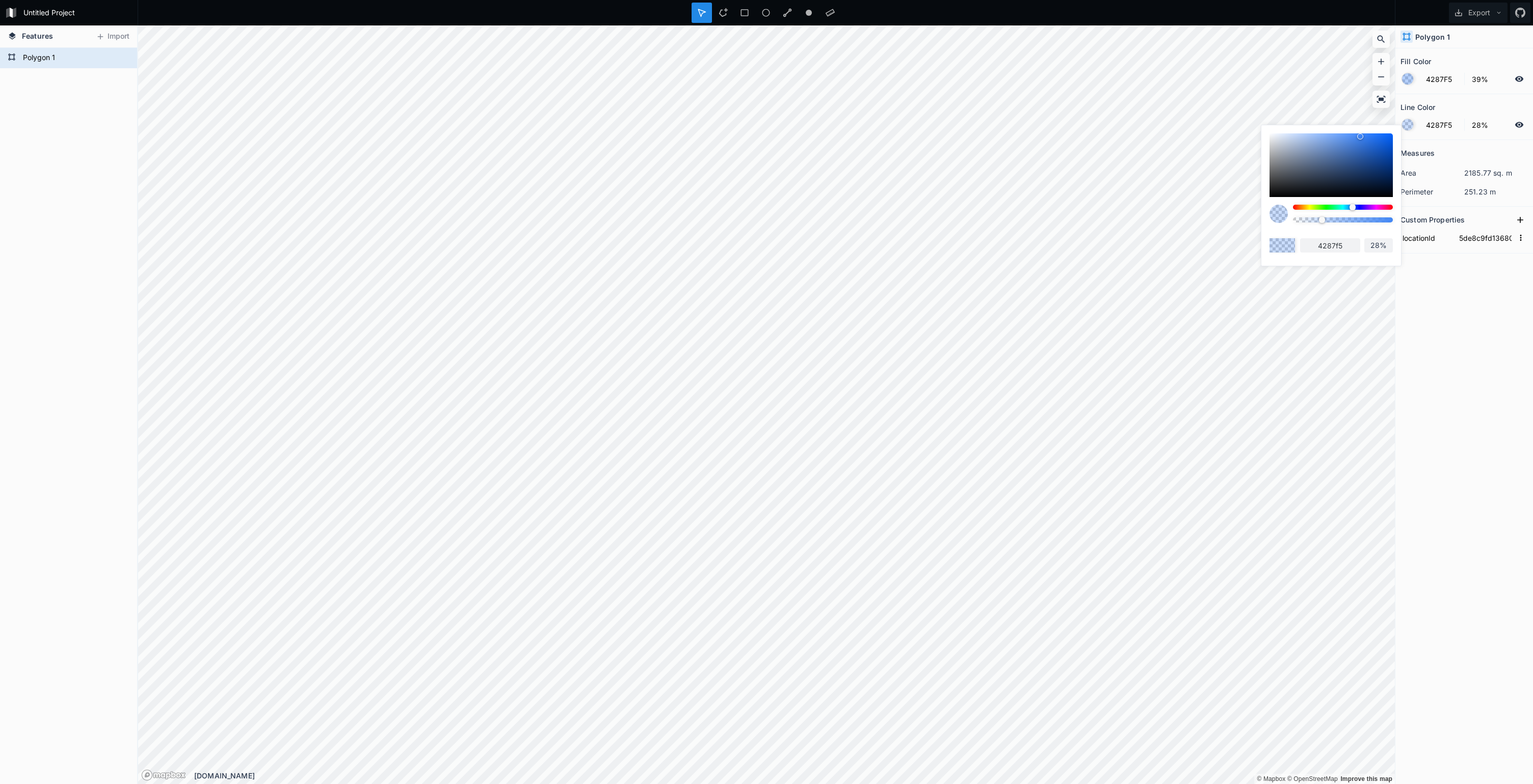
type input "29%"
type input "30%"
type input "31%"
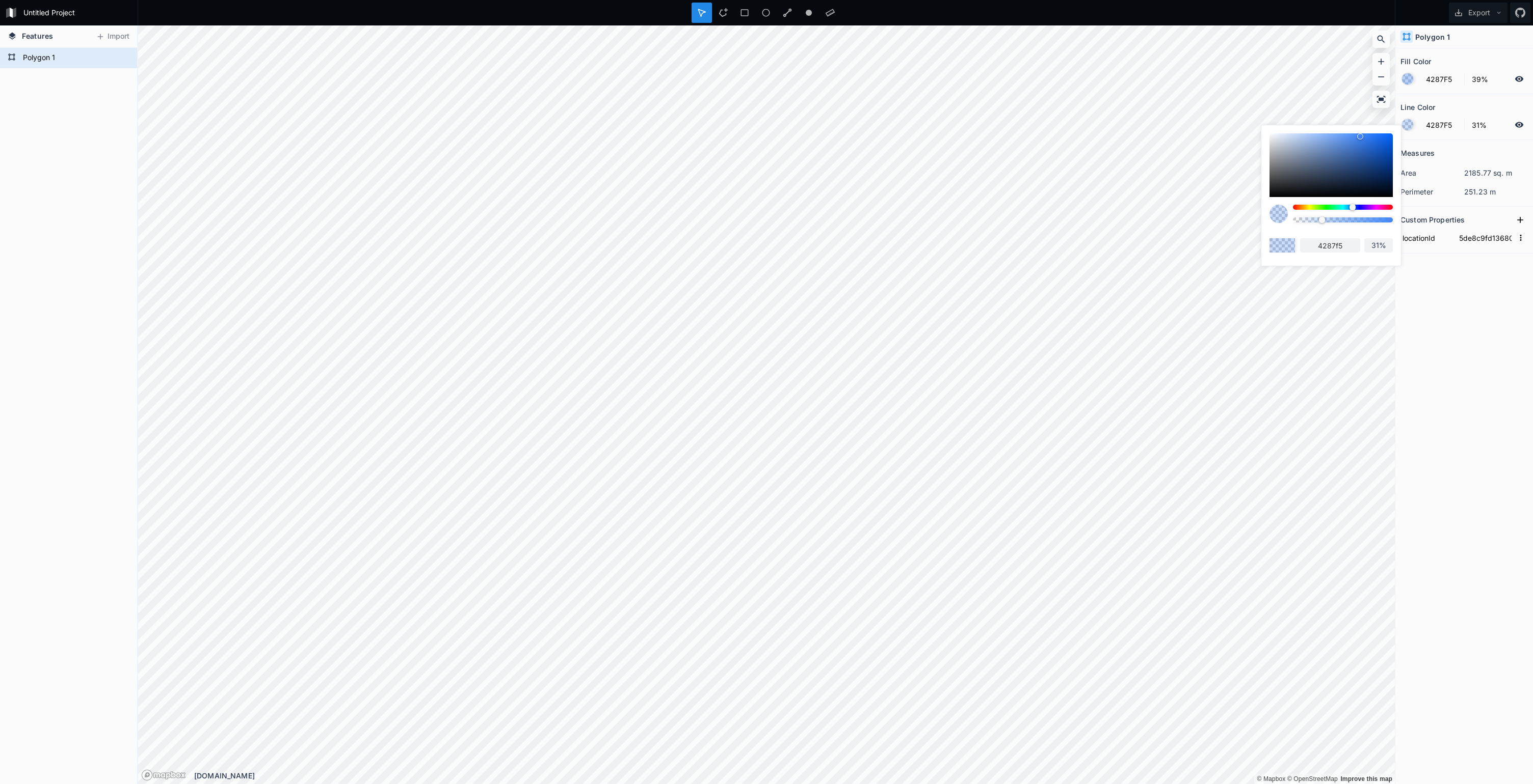
type input "33%"
type input "35%"
type input "38%"
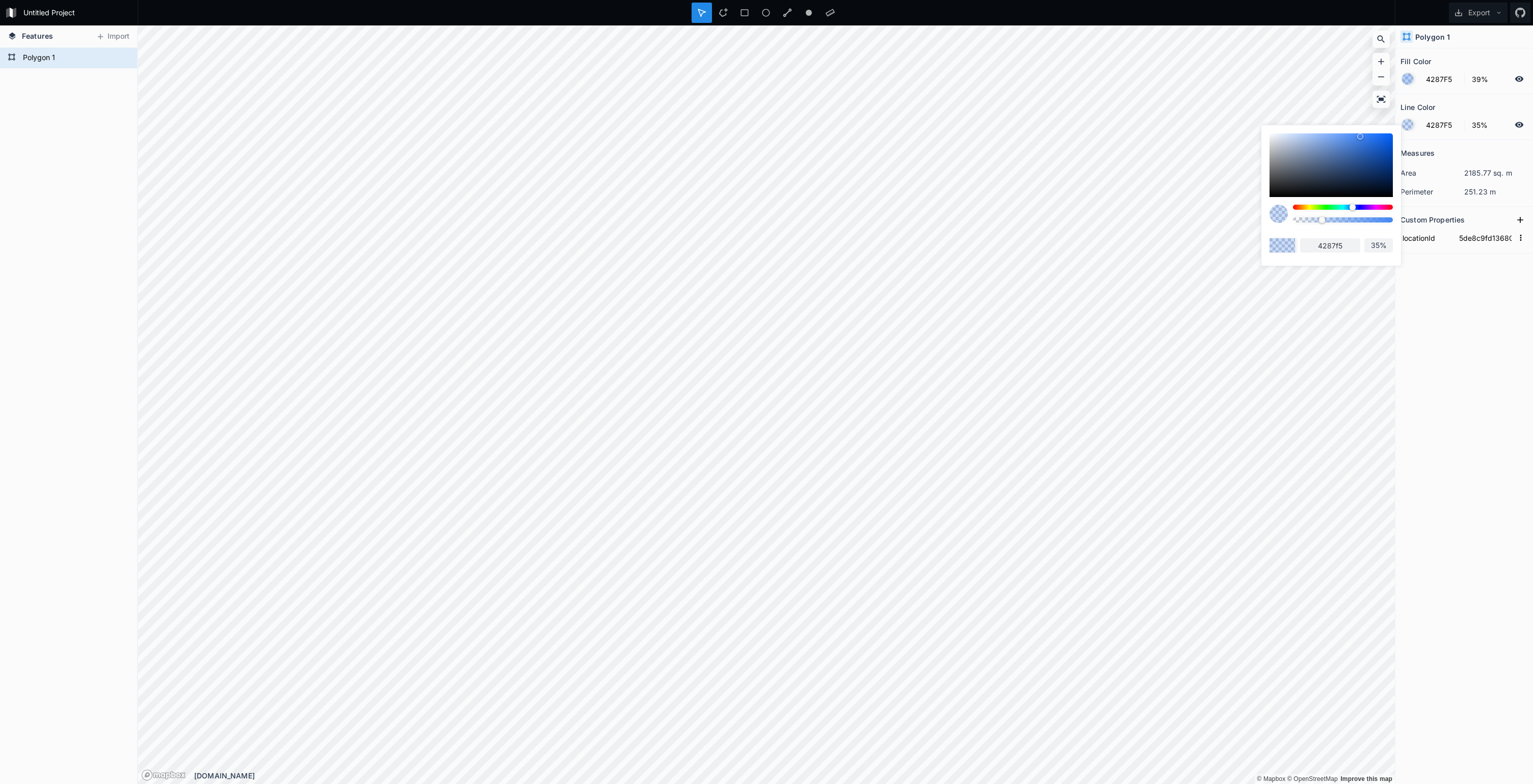
type input "38%"
type input "40%"
type input "42%"
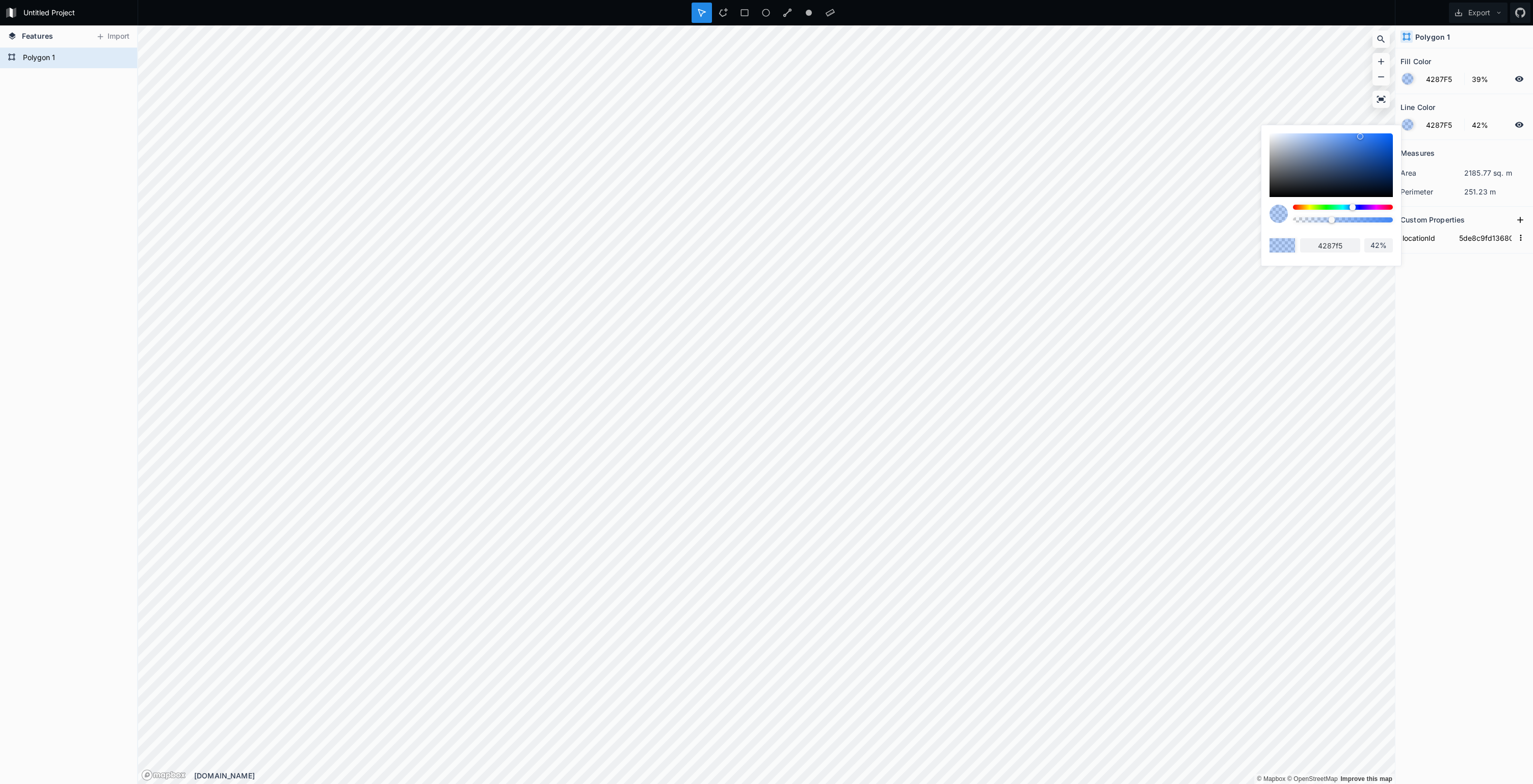
type input "43%"
type input "44%"
type input "45%"
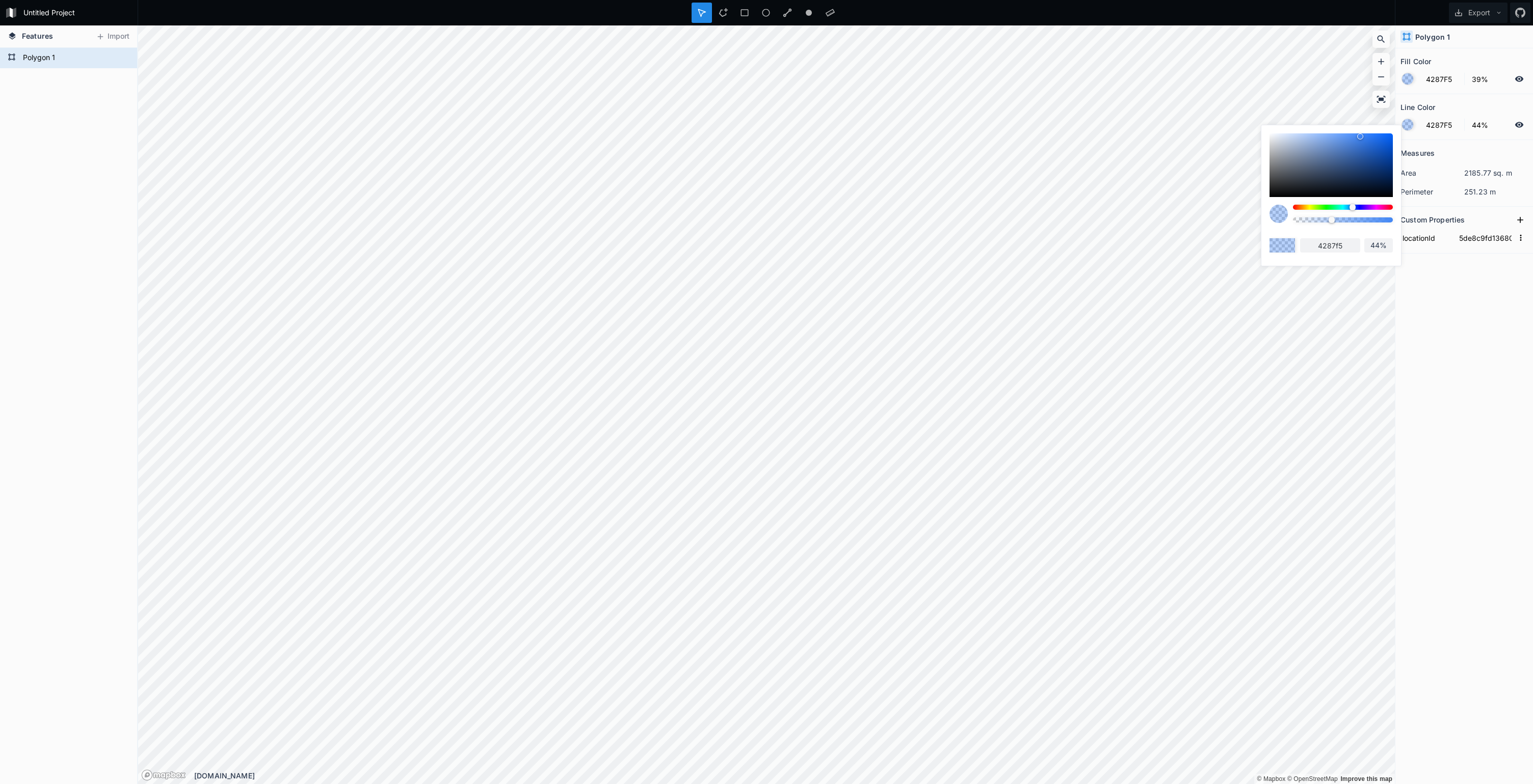
type input "45%"
type input "47%"
type input "49%"
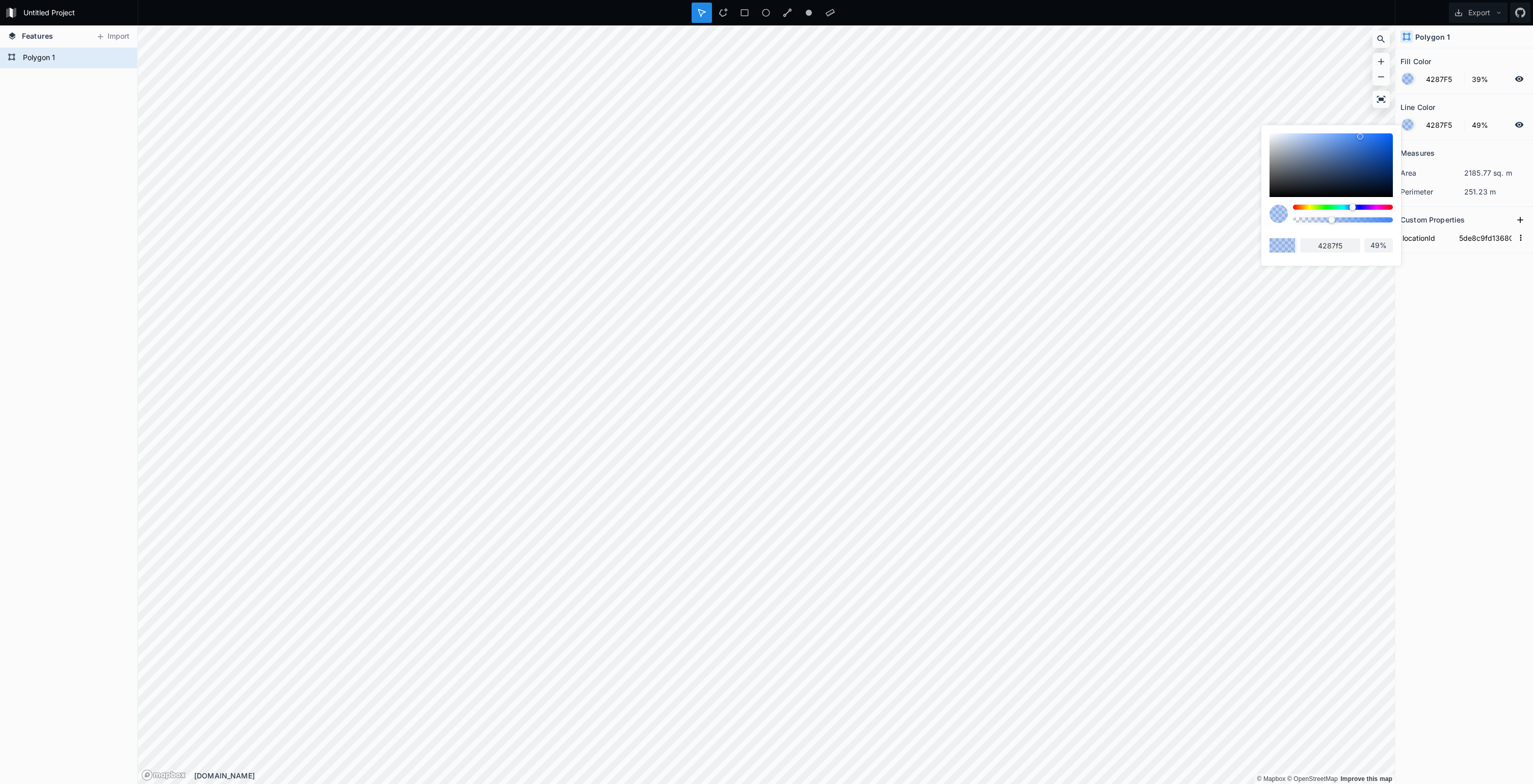
type input "51%"
type input "52%"
type input "53%"
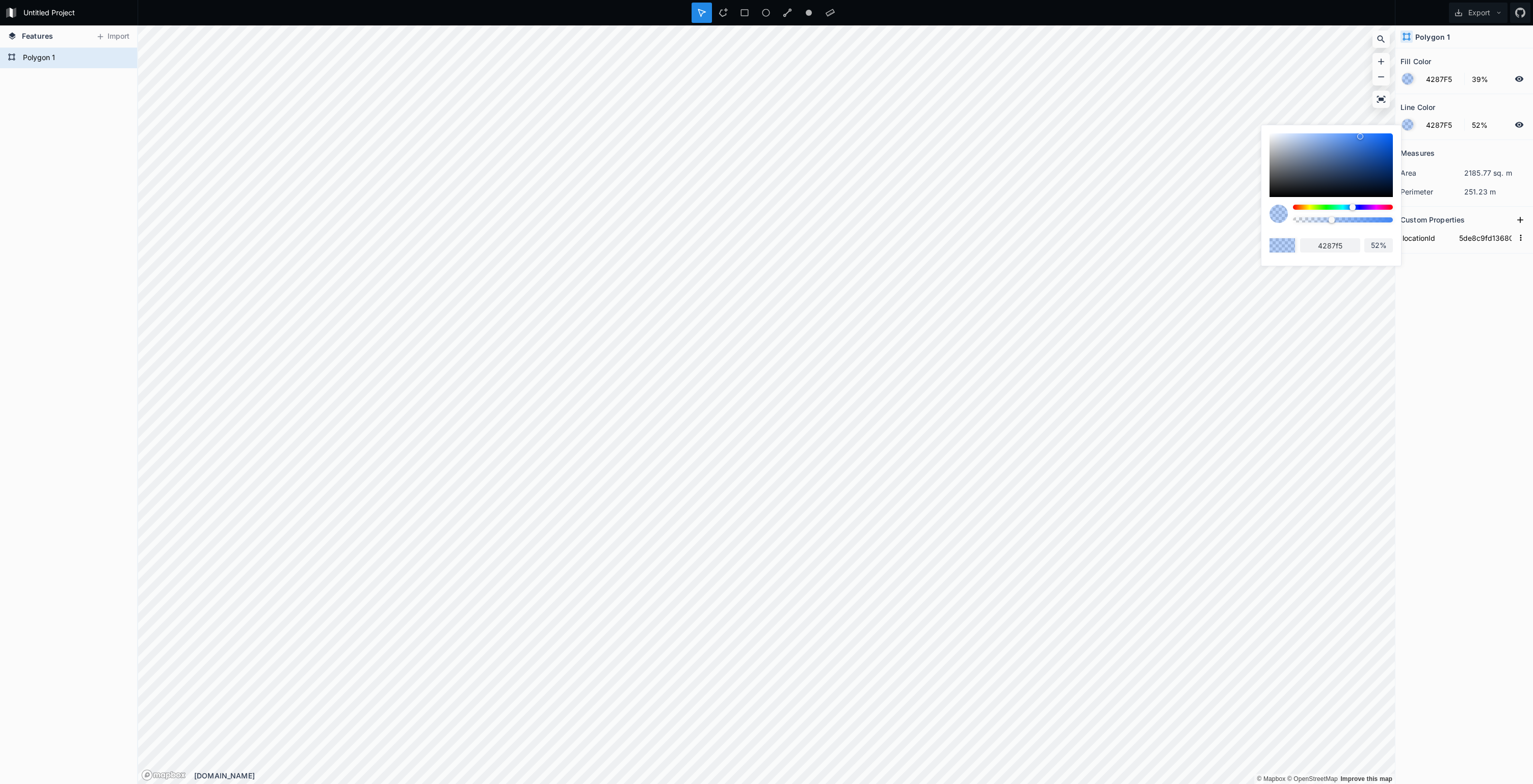
type input "53%"
type input "54%"
type input "53%"
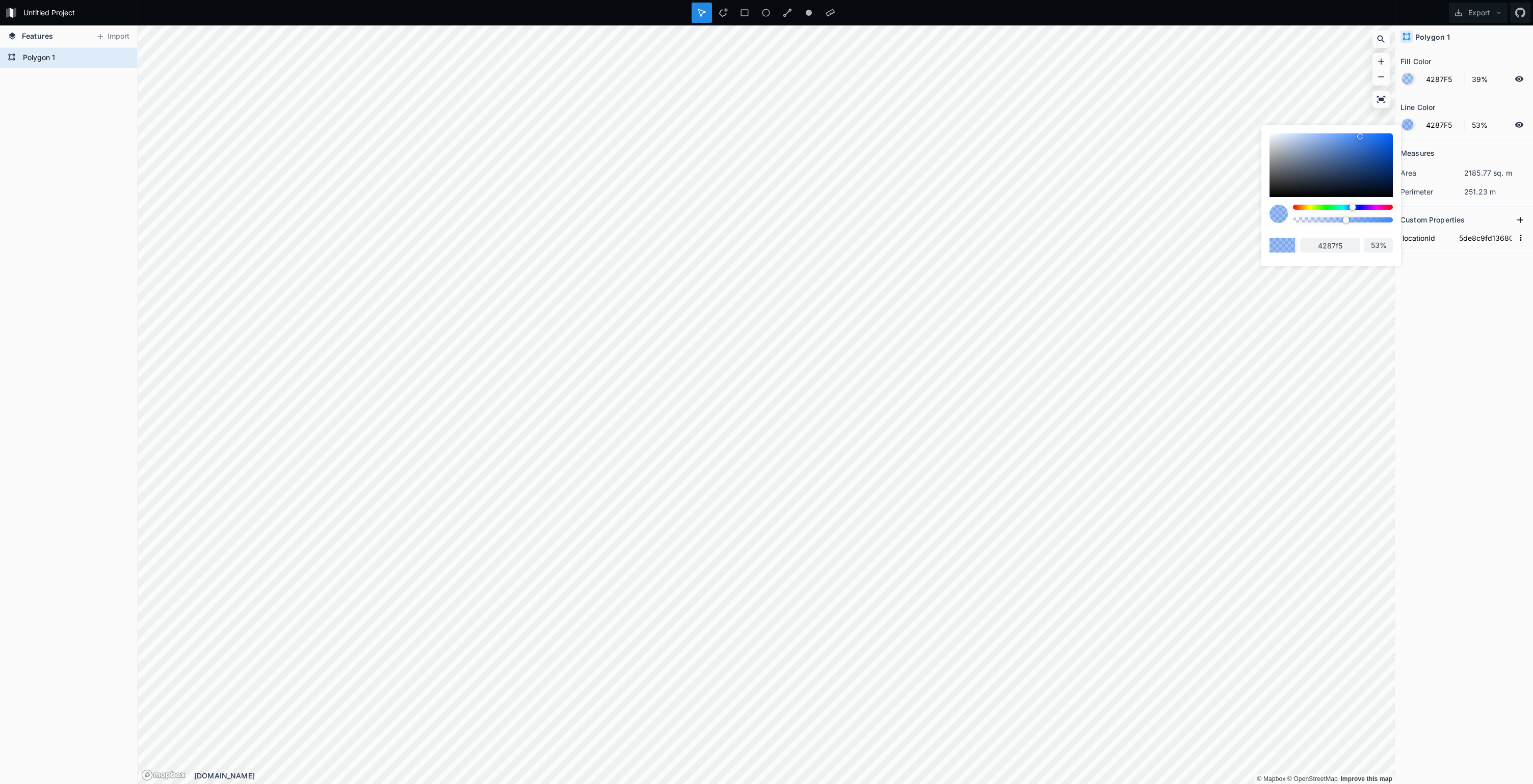
type input "52%"
type input "51%"
type input "48%"
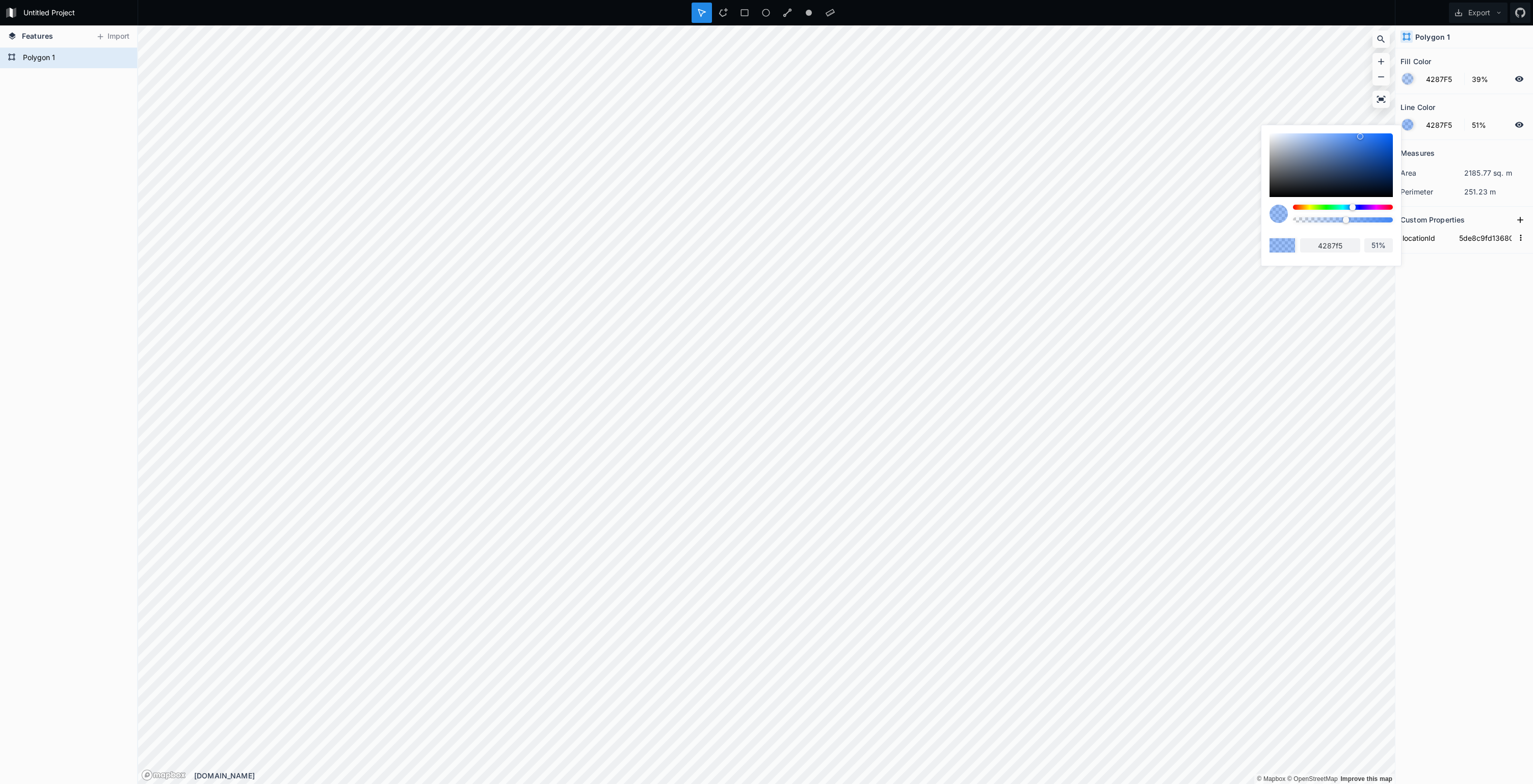
type input "48%"
type input "42%"
type input "36%"
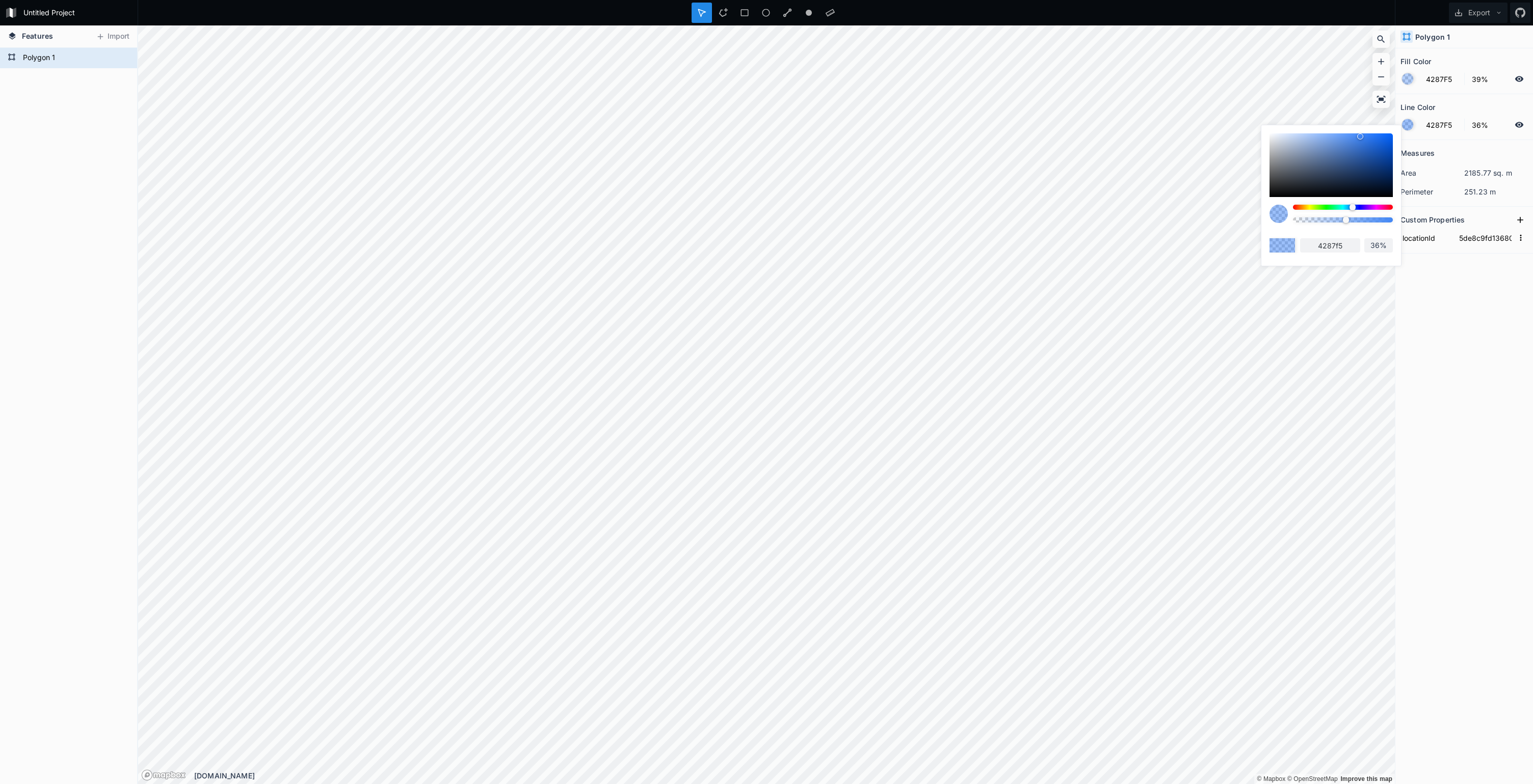
type input "34%"
type input "22%"
type input "15%"
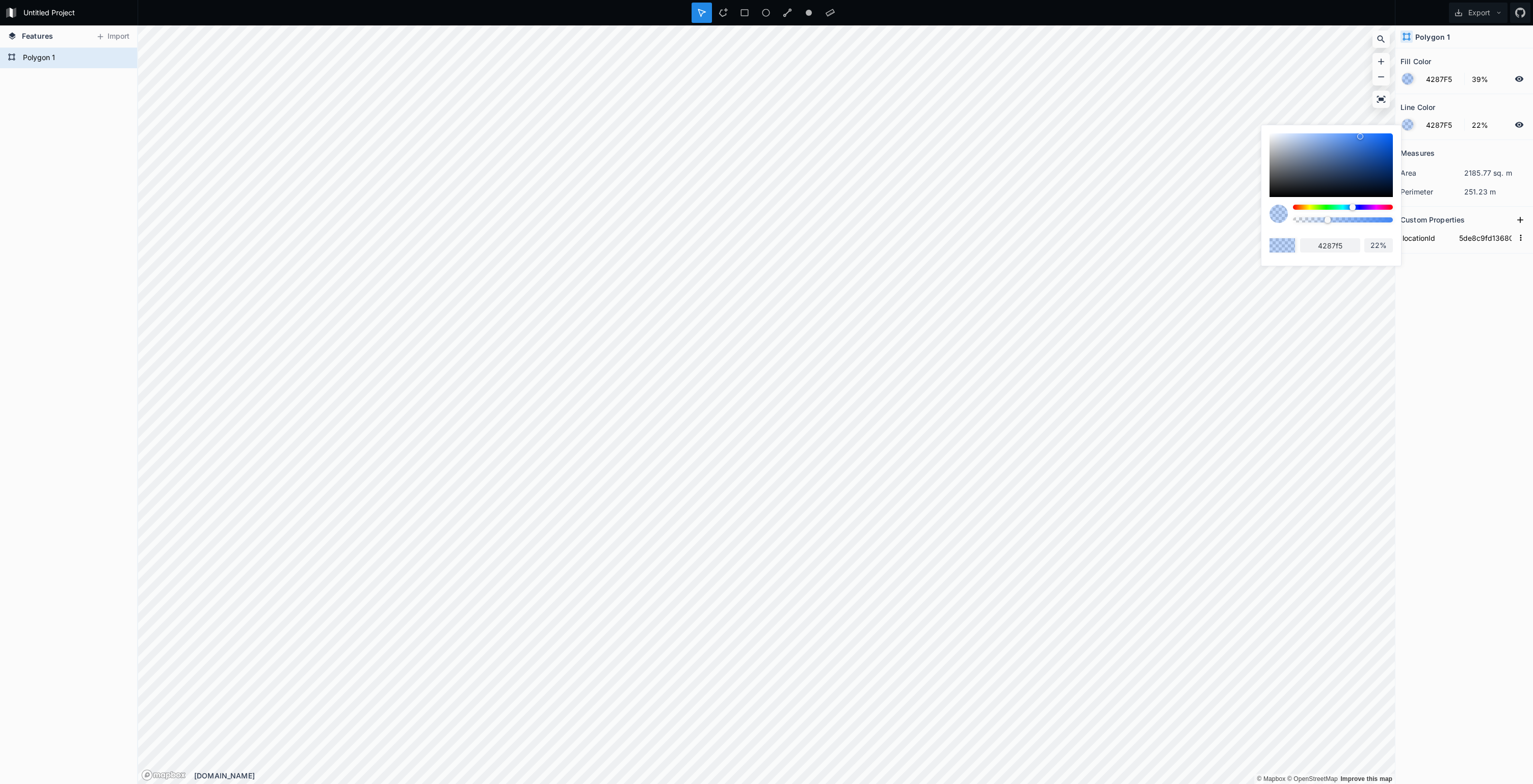
type input "15%"
type input "9%"
type input "6%"
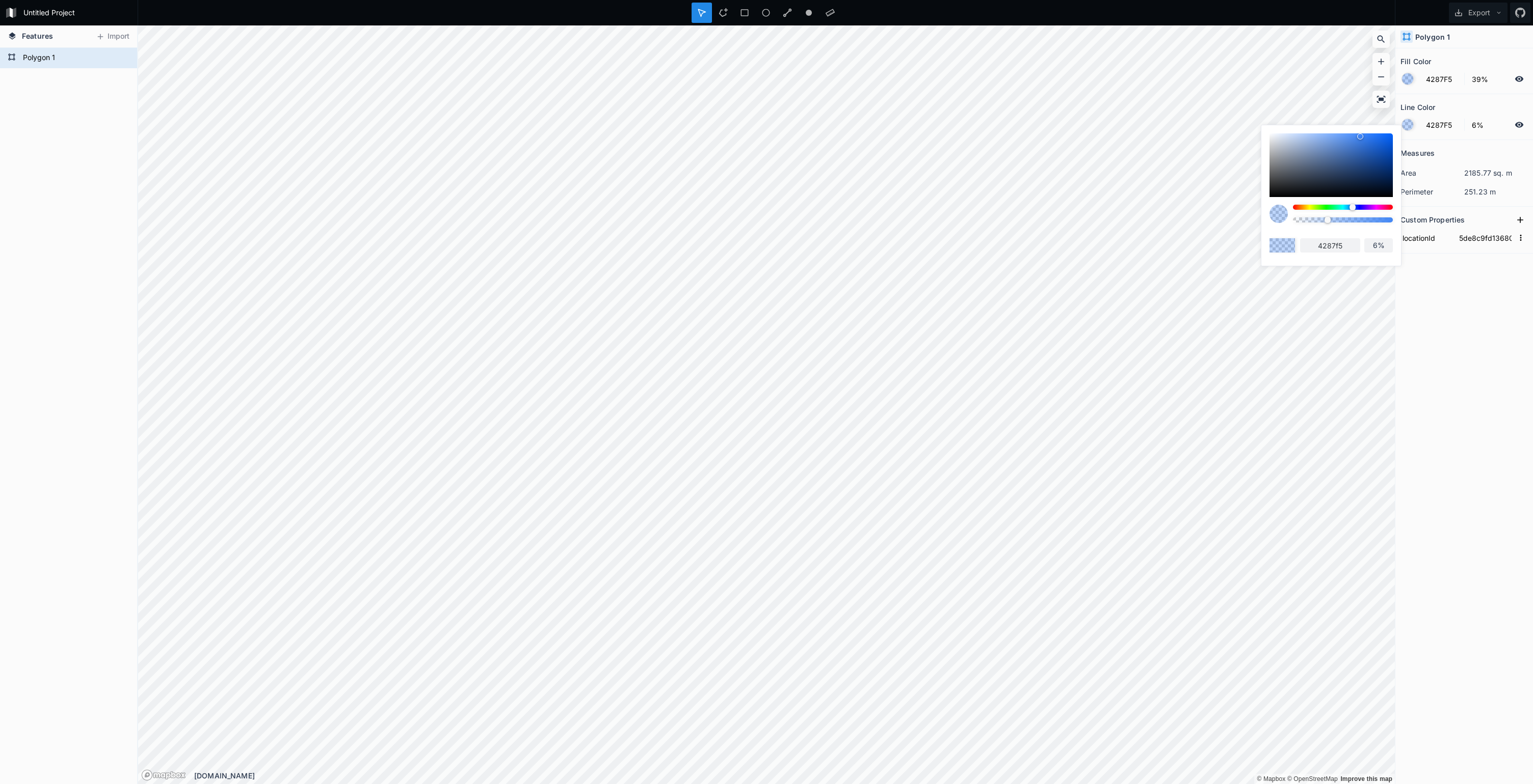
type input "3%"
type input "2%"
type input "1%"
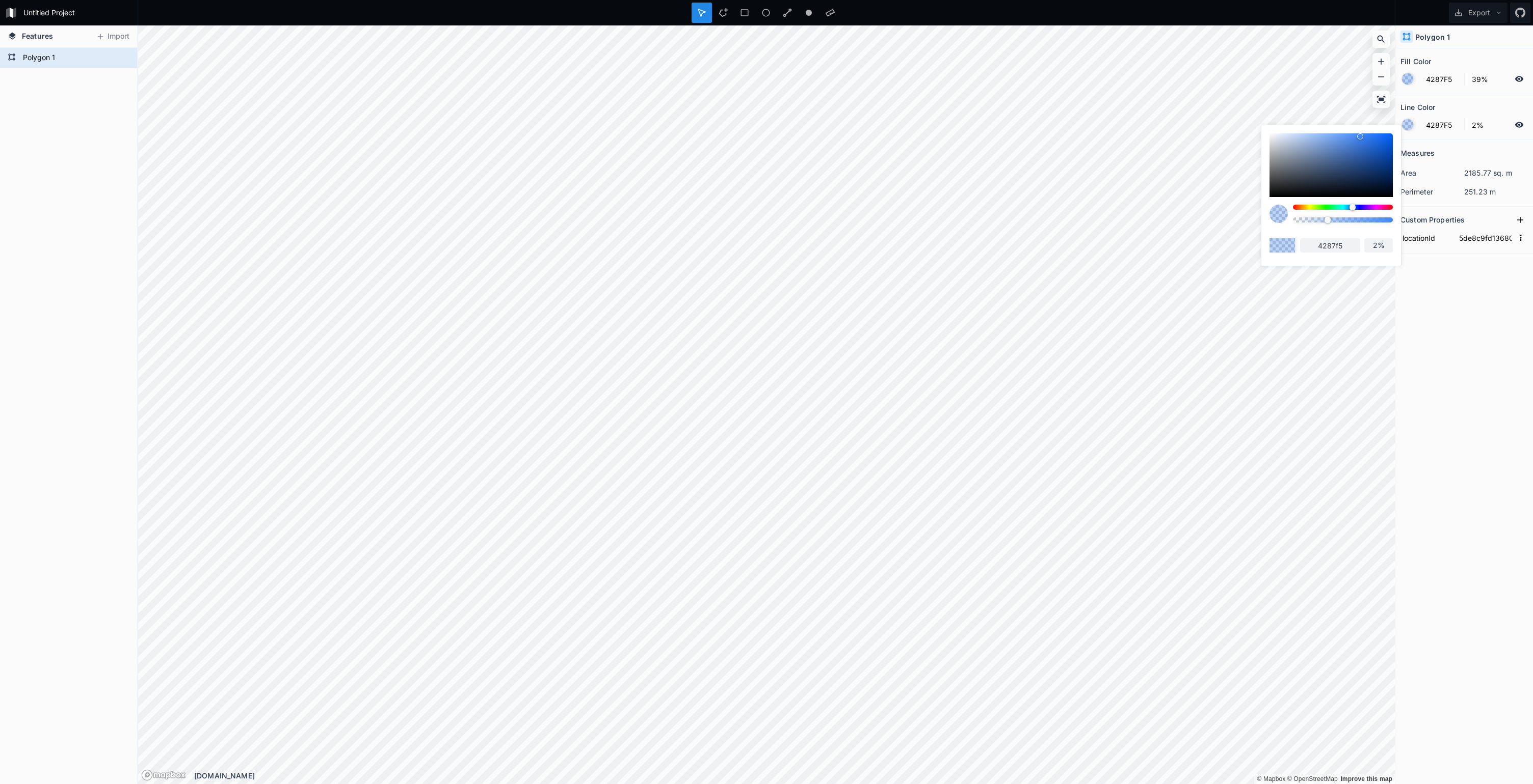
type input "1%"
type input "2%"
type input "3%"
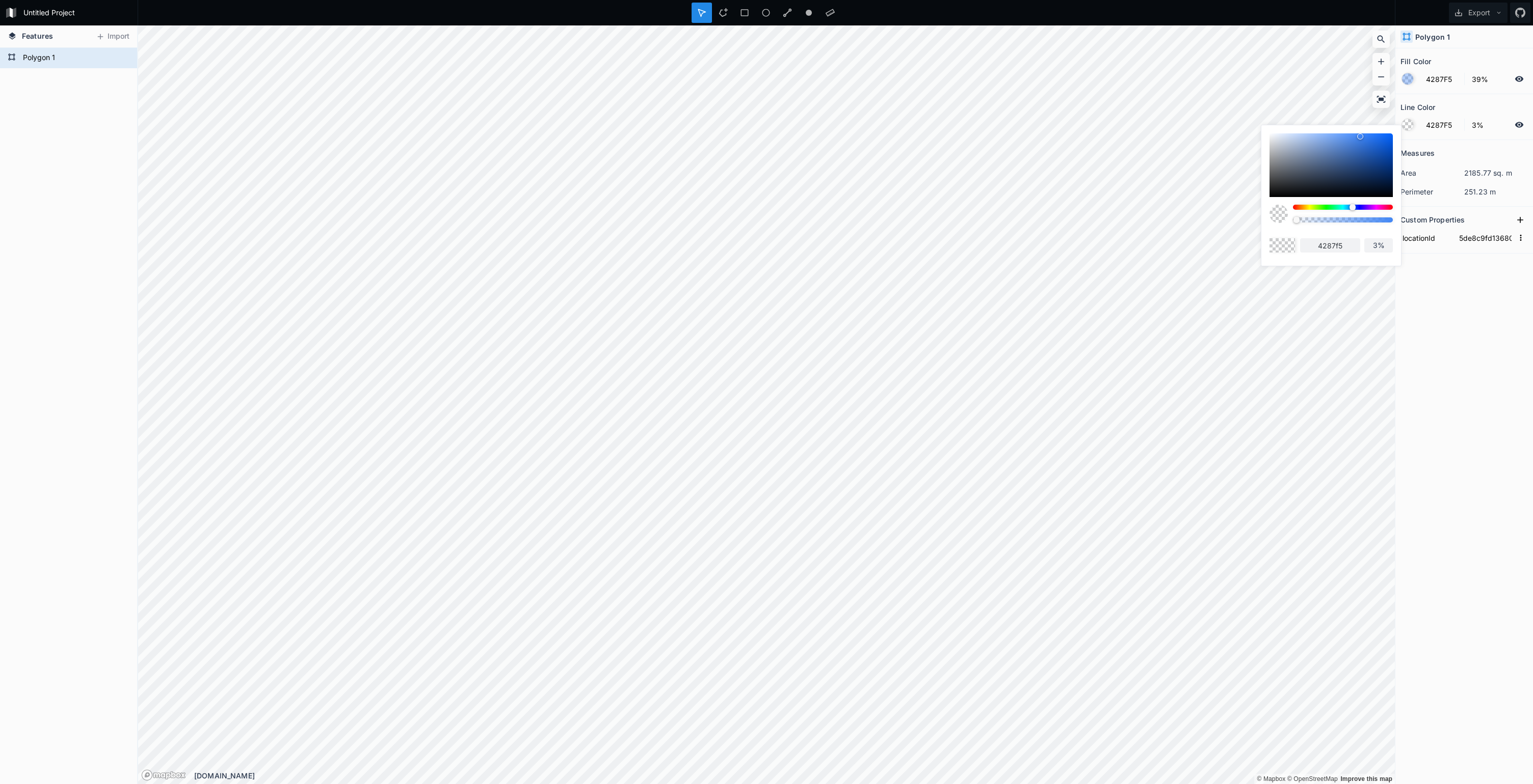
type input "4%"
type input "5%"
type input "6%"
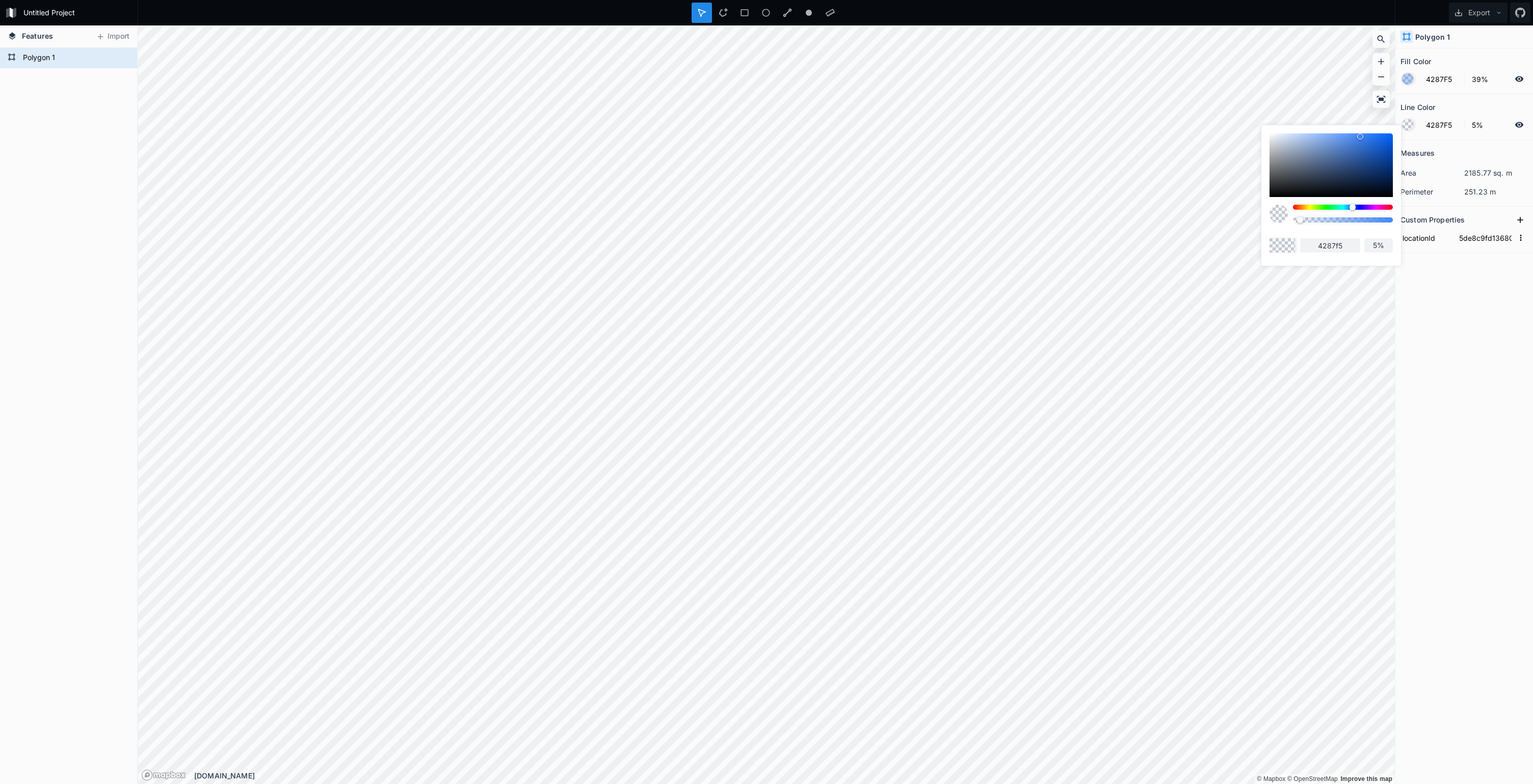
type input "6%"
type input "8%"
drag, startPoint x: 1389, startPoint y: 218, endPoint x: 1292, endPoint y: 218, distance: 97.0
click at [1292, 218] on div at bounding box center [1295, 220] width 6 height 6
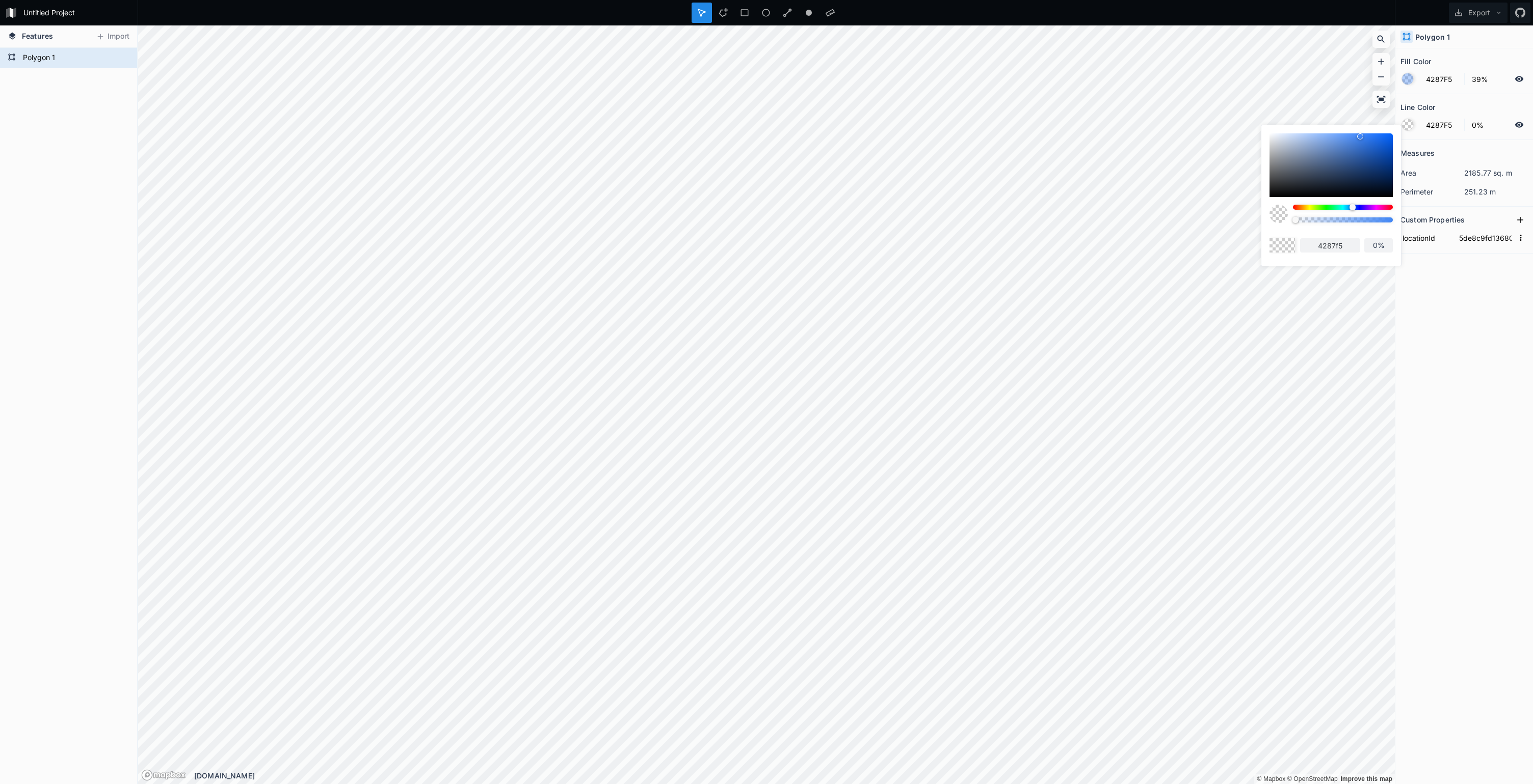
click at [1485, 311] on div "Measures area 2185.77 sq. m perimeter 251.23 m Custom Properties locationId 5de…" at bounding box center [1464, 437] width 138 height 593
click at [18, 60] on div "Polygon 1" at bounding box center [68, 57] width 137 height 20
click at [15, 59] on div "Polygon 1" at bounding box center [68, 57] width 137 height 20
click at [15, 59] on icon at bounding box center [12, 57] width 8 height 8
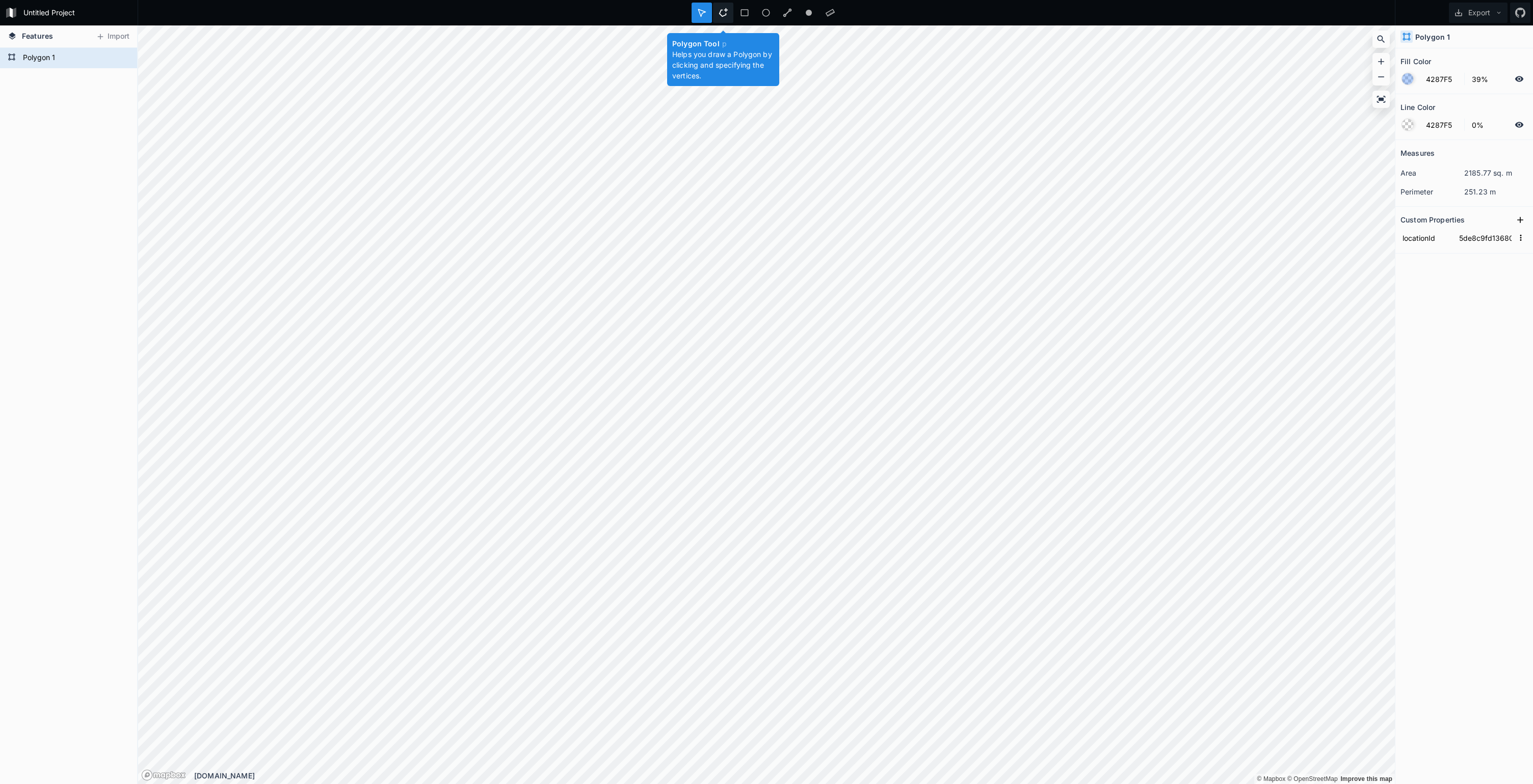
click at [728, 17] on div at bounding box center [722, 12] width 20 height 20
click at [903, 260] on div "Transform" at bounding box center [907, 262] width 102 height 21
click at [707, 10] on div at bounding box center [701, 12] width 20 height 20
click at [1486, 10] on button "Export" at bounding box center [1478, 12] width 59 height 20
click at [1480, 51] on div "Export as .geojson" at bounding box center [1476, 58] width 102 height 21
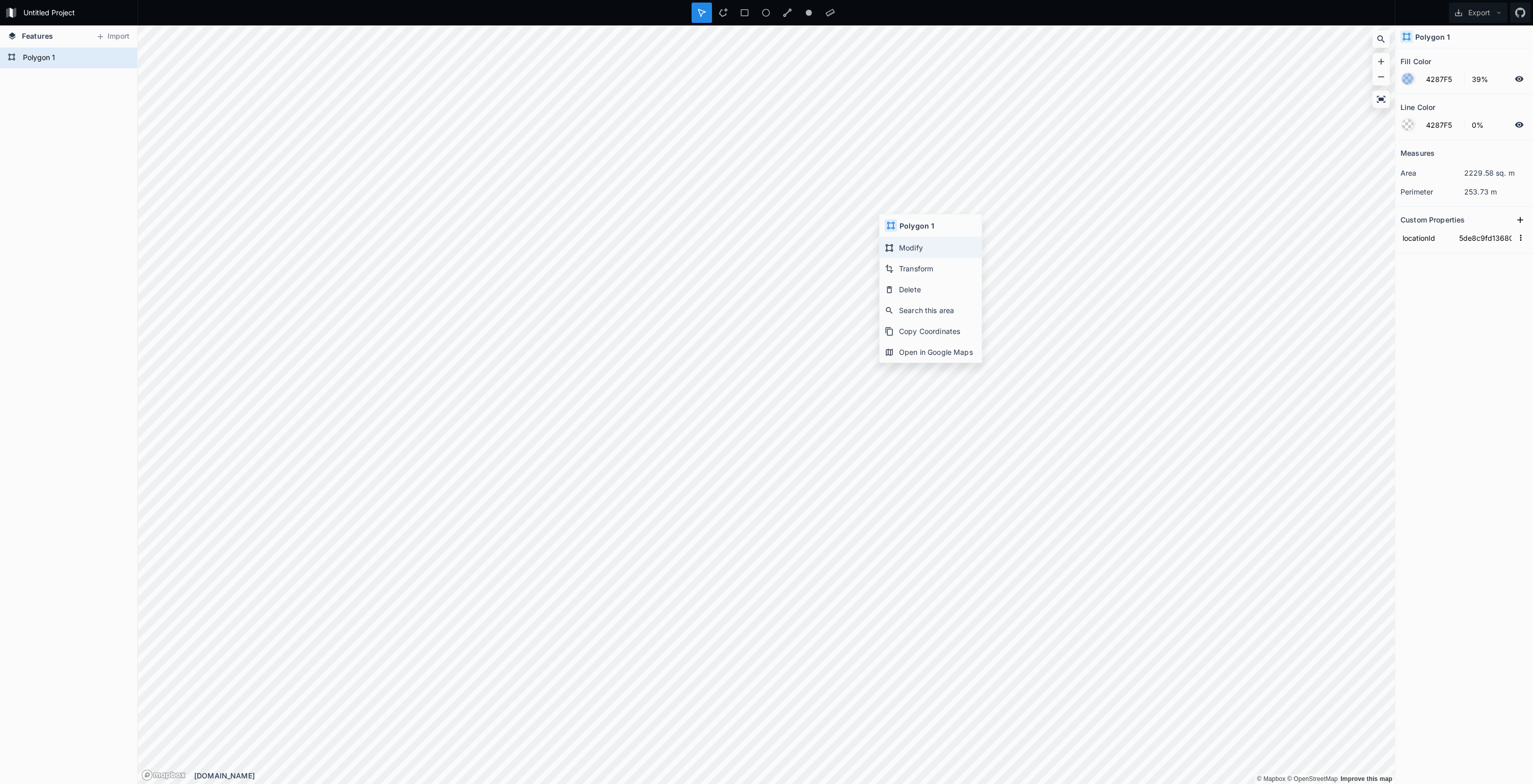
click at [928, 255] on div "Modify" at bounding box center [930, 248] width 102 height 21
click at [722, 13] on icon at bounding box center [723, 12] width 9 height 9
click at [921, 251] on div "Transform" at bounding box center [938, 256] width 102 height 21
click at [1480, 10] on button "Export" at bounding box center [1478, 12] width 59 height 20
click at [1471, 57] on div "Export as .geojson" at bounding box center [1476, 58] width 102 height 21
